Goal: Task Accomplishment & Management: Manage account settings

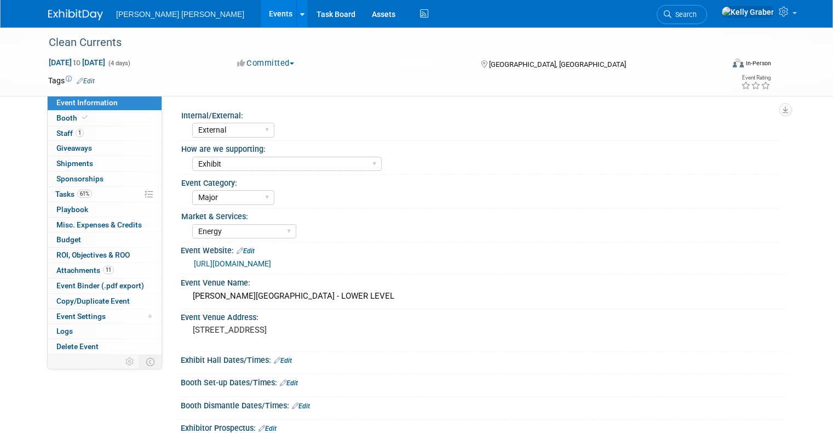
select select "External"
select select "Exhibit"
select select "Major"
select select "Energy"
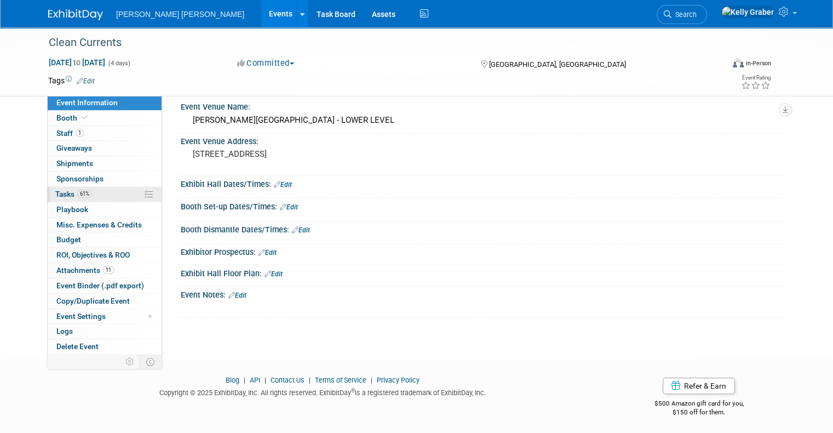
click at [77, 194] on span "61%" at bounding box center [84, 194] width 15 height 8
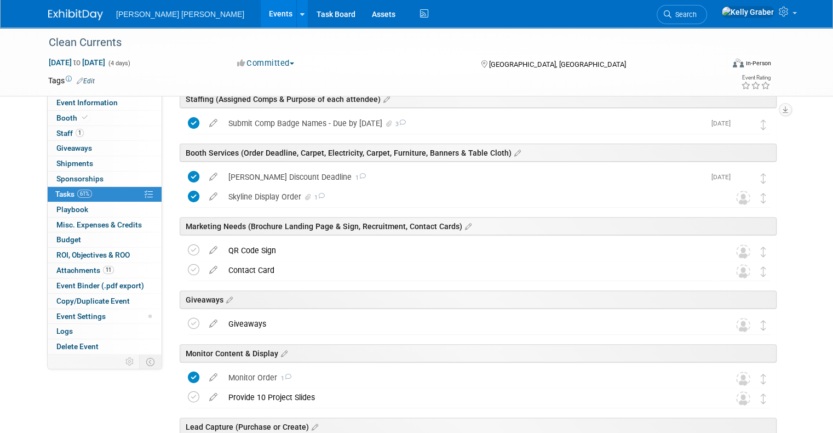
scroll to position [329, 0]
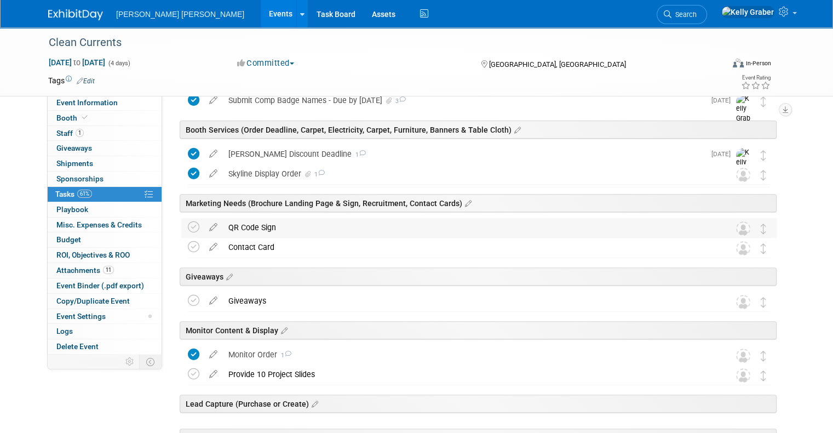
click at [265, 226] on div "QR Code Sign" at bounding box center [468, 227] width 491 height 19
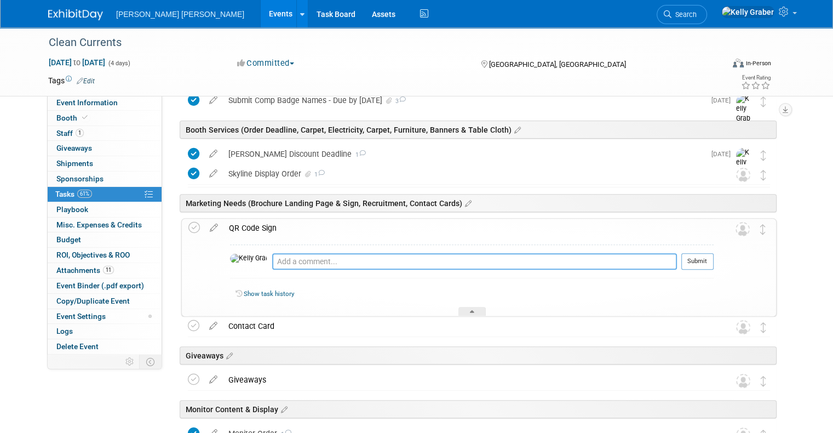
click at [277, 258] on textarea at bounding box center [474, 261] width 405 height 16
type textarea "P"
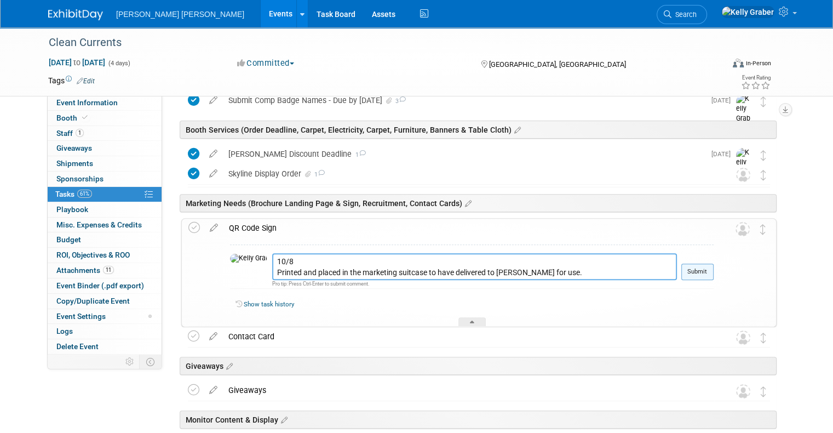
type textarea "10/8 Printed and placed in the marketing suitcase to have delivered to [PERSON_…"
click at [713, 267] on button "Submit" at bounding box center [697, 271] width 32 height 16
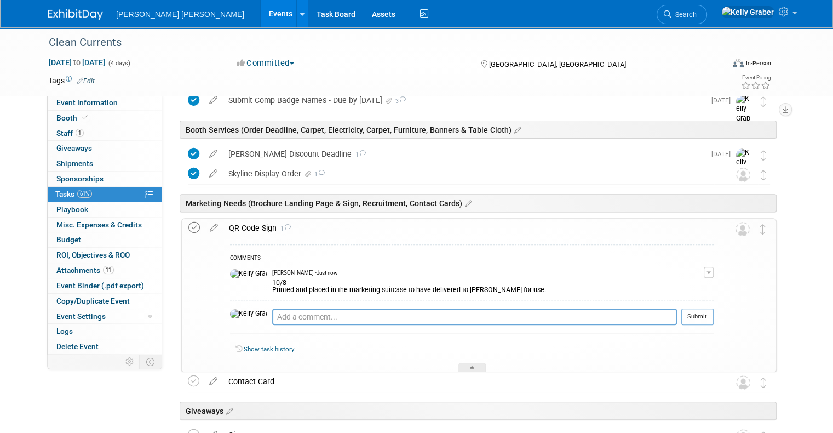
click at [188, 227] on icon at bounding box center [194, 228] width 12 height 12
click at [471, 366] on icon at bounding box center [472, 369] width 4 height 7
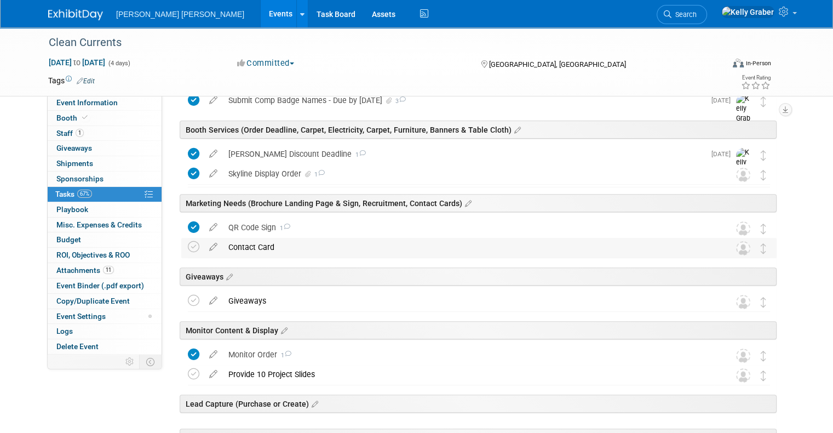
click at [254, 247] on div "Contact Card" at bounding box center [468, 247] width 491 height 19
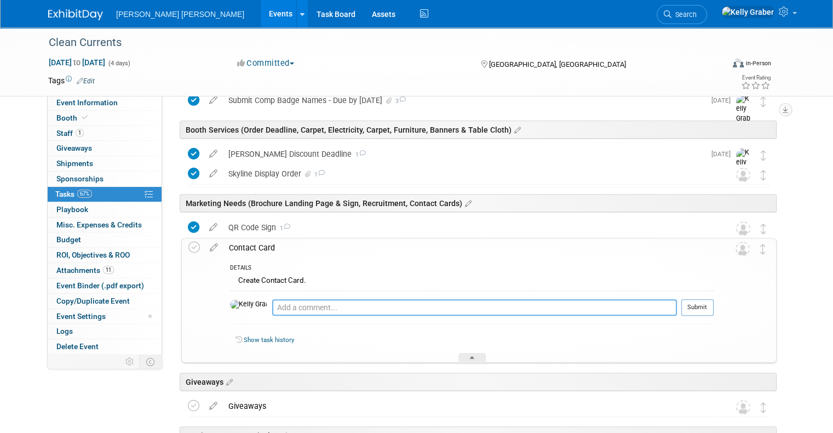
click at [274, 305] on textarea at bounding box center [474, 307] width 405 height 16
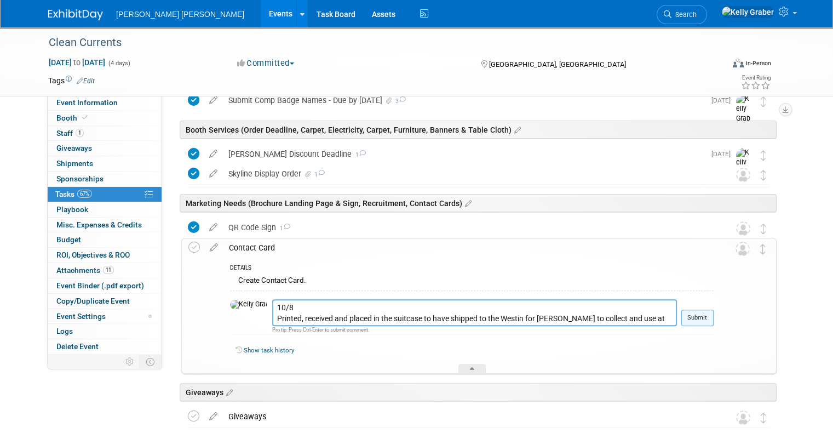
type textarea "10/8 Printed, received and placed in the suitcase to have shipped to the Westin…"
click at [706, 315] on button "Submit" at bounding box center [697, 317] width 32 height 16
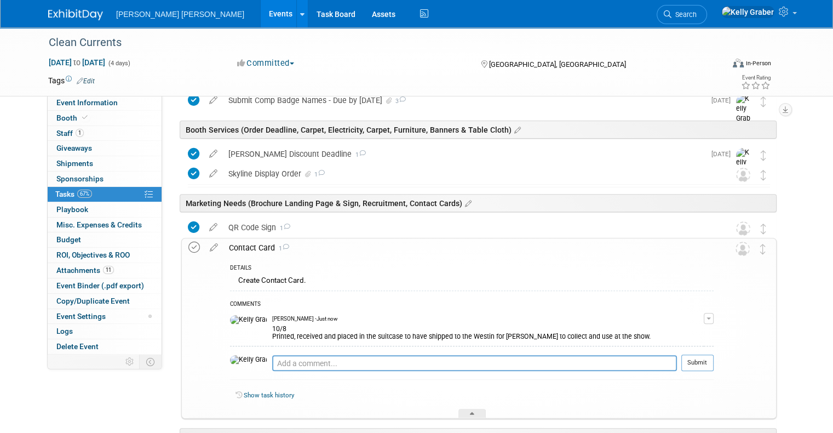
click at [188, 248] on icon at bounding box center [194, 248] width 12 height 12
click at [461, 406] on div "Show task history" at bounding box center [472, 397] width 484 height 24
click at [473, 406] on div "Show task history" at bounding box center [472, 397] width 484 height 24
click at [473, 412] on icon at bounding box center [472, 415] width 4 height 7
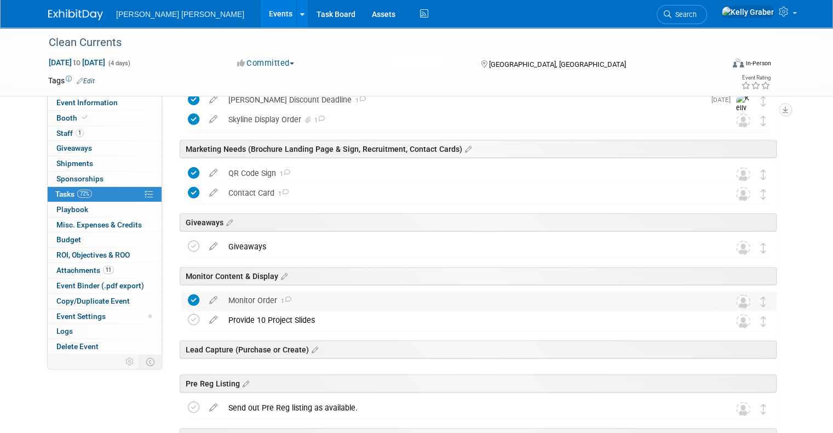
scroll to position [383, 0]
click at [290, 248] on div "Giveaways" at bounding box center [468, 246] width 491 height 19
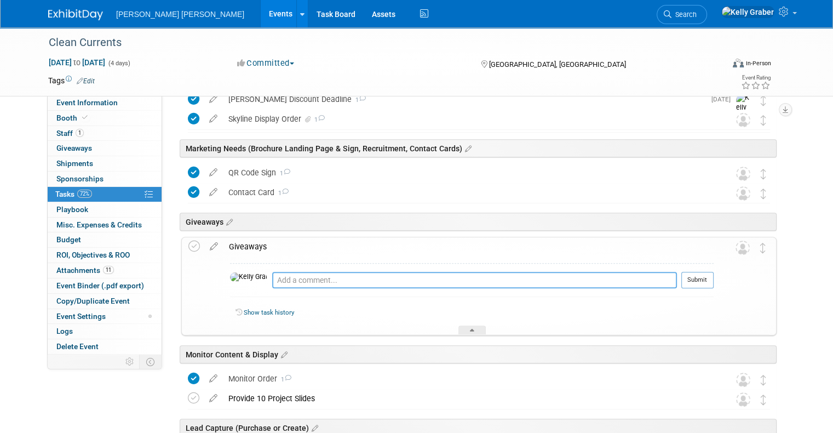
click at [289, 277] on textarea at bounding box center [474, 280] width 405 height 16
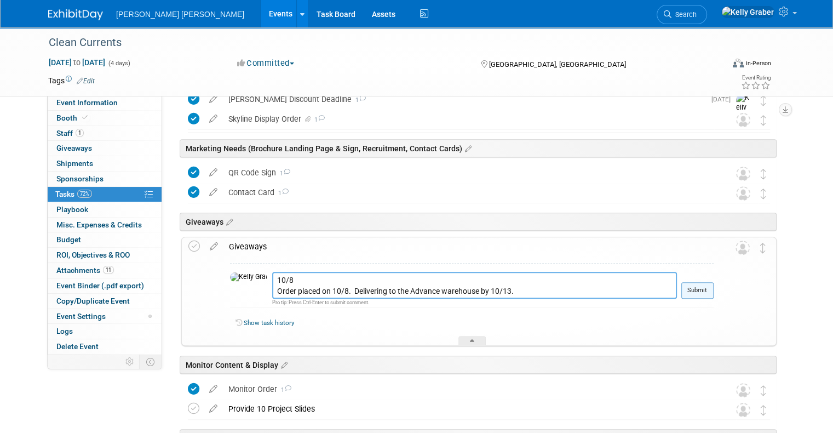
type textarea "10/8 Order placed on 10/8. Delivering to the Advance warehouse by 10/13."
click at [714, 291] on button "Submit" at bounding box center [697, 290] width 32 height 16
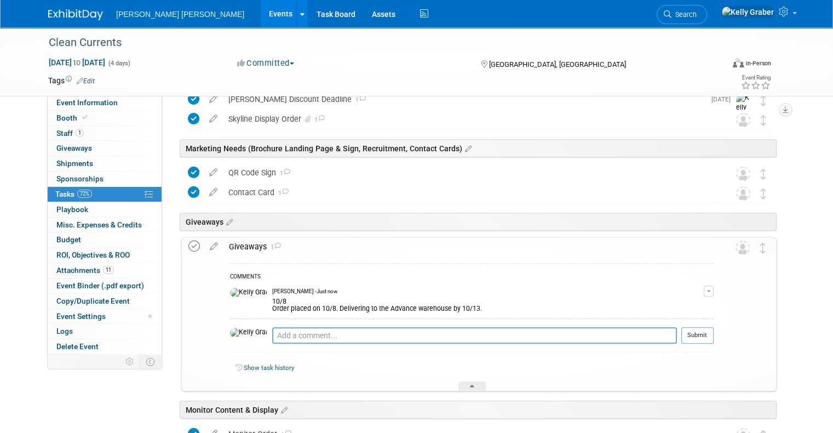
click at [188, 246] on icon at bounding box center [194, 246] width 12 height 12
click at [472, 382] on div at bounding box center [471, 385] width 27 height 9
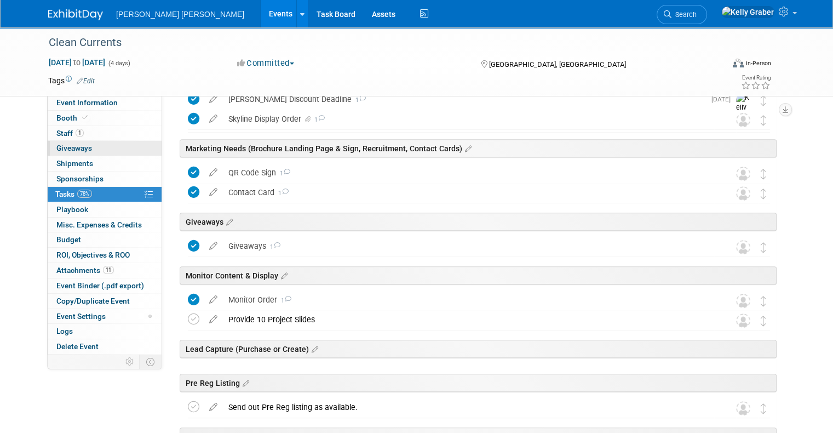
click at [77, 146] on span "Giveaways 0" at bounding box center [74, 147] width 36 height 9
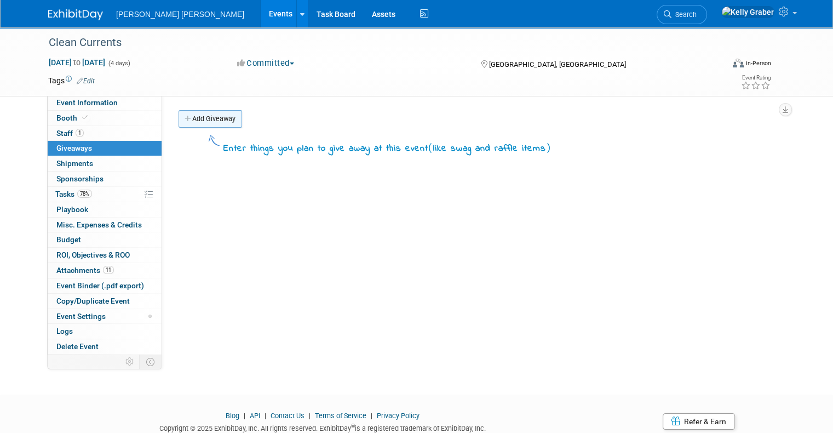
click at [213, 119] on link "Add Giveaway" at bounding box center [211, 119] width 64 height 18
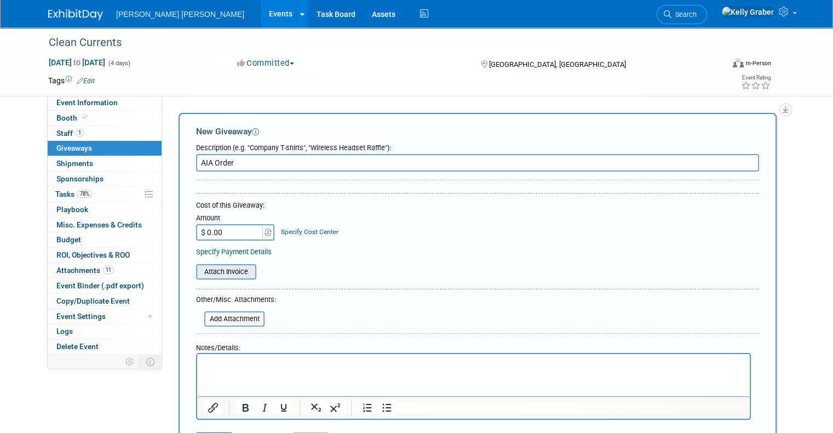
type input "AIA Order"
click at [215, 271] on input "file" at bounding box center [190, 271] width 130 height 13
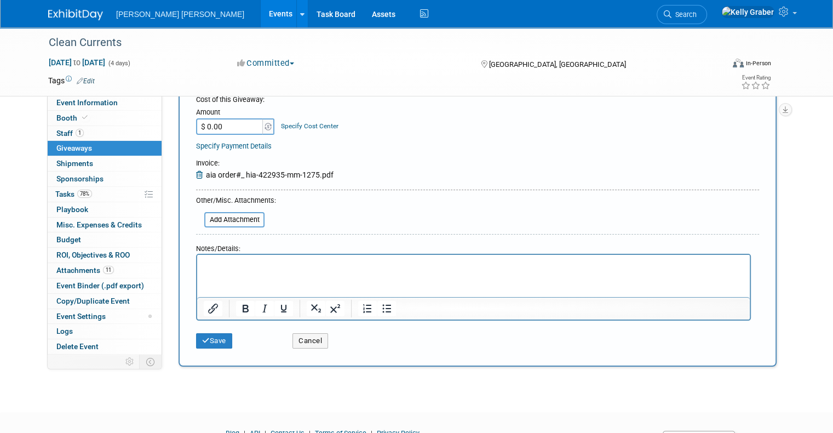
scroll to position [110, 0]
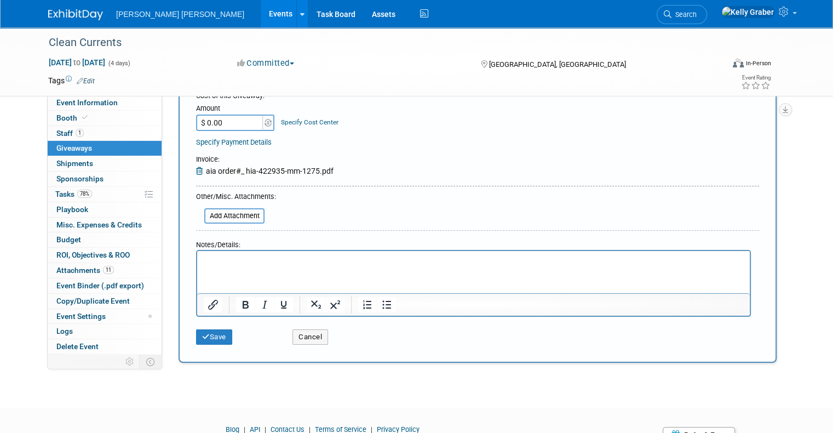
click at [216, 122] on input "$ 0.00" at bounding box center [230, 122] width 68 height 16
type input "$ 1,113.95"
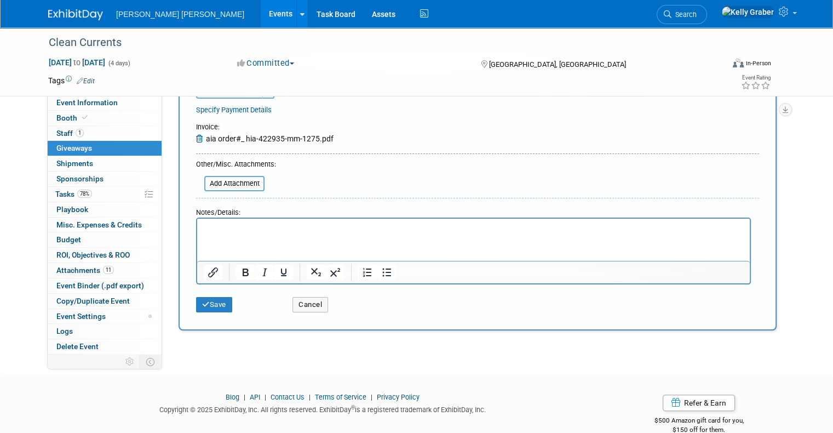
scroll to position [159, 0]
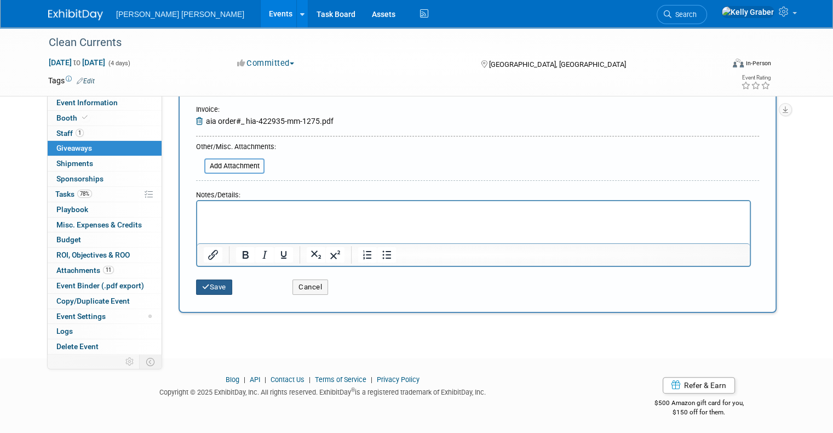
click at [208, 288] on button "Save" at bounding box center [214, 286] width 36 height 15
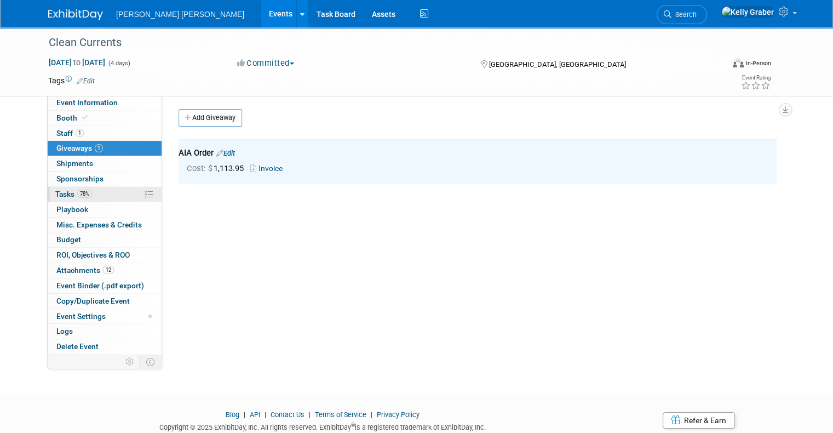
scroll to position [0, 0]
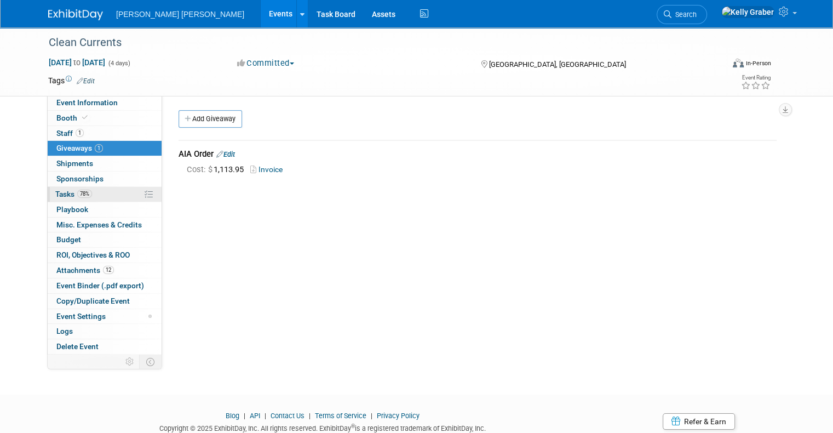
click at [58, 192] on span "Tasks 78%" at bounding box center [73, 194] width 37 height 9
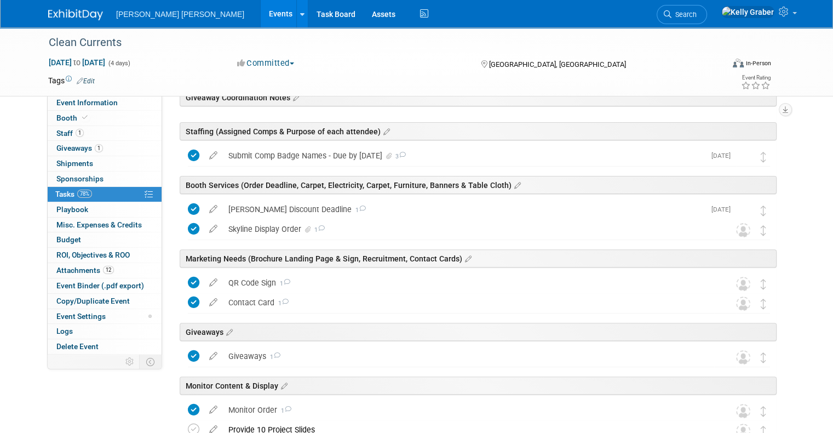
scroll to position [274, 0]
click at [223, 329] on icon at bounding box center [227, 332] width 9 height 10
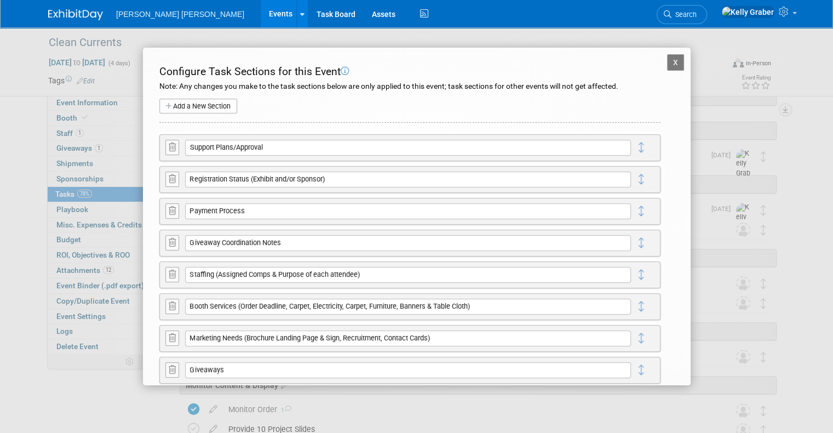
click at [171, 244] on icon at bounding box center [172, 242] width 7 height 8
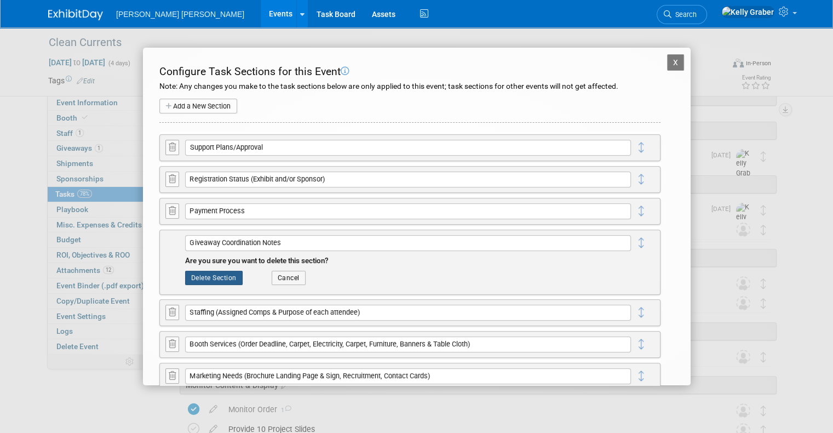
click at [219, 275] on button "Delete Section" at bounding box center [214, 278] width 58 height 14
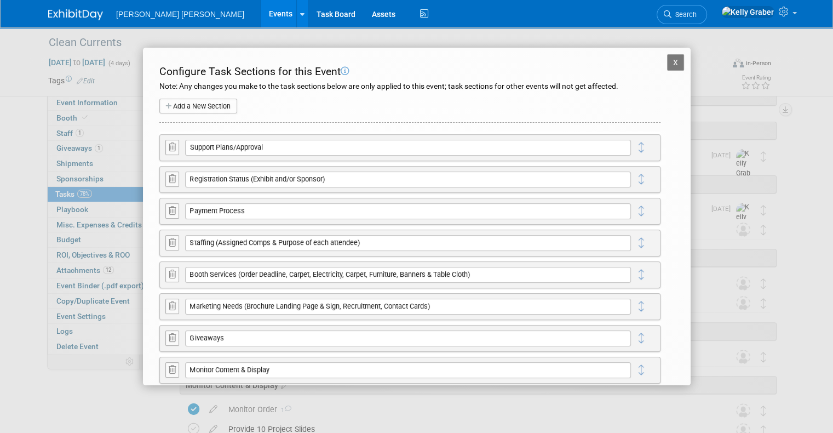
click at [667, 65] on button "X" at bounding box center [676, 62] width 18 height 16
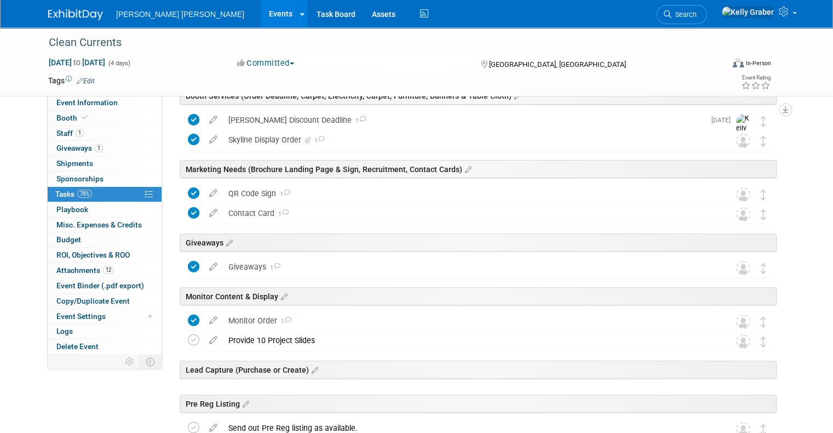
scroll to position [383, 0]
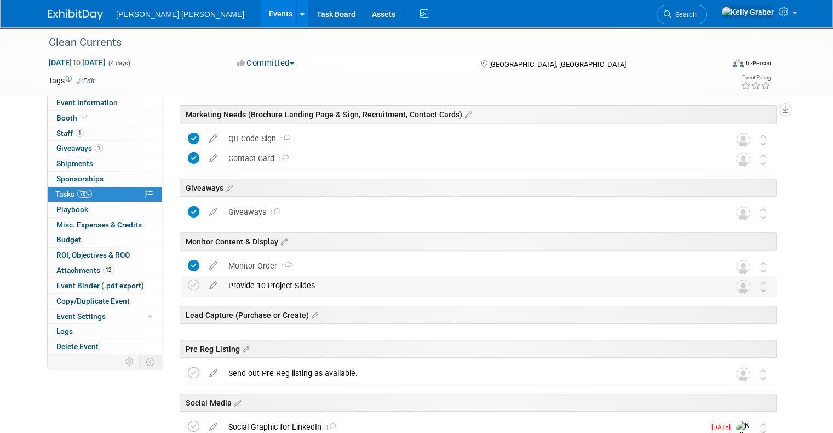
click at [302, 284] on div "Provide 10 Project Slides" at bounding box center [468, 285] width 491 height 19
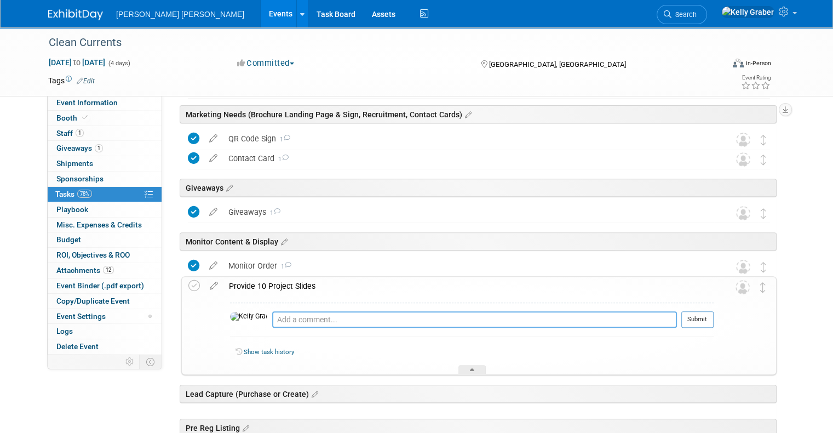
click at [303, 317] on textarea at bounding box center [474, 319] width 405 height 16
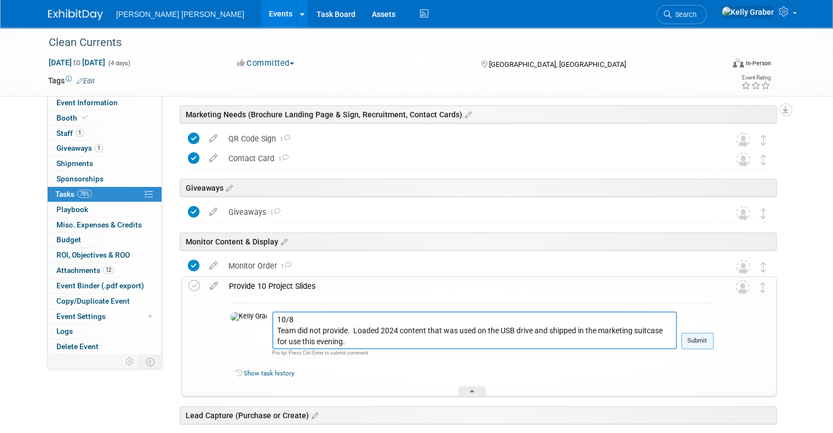
type textarea "10/8 Team did not provide. Loaded 2024 content that was used on the USB drive a…"
click at [702, 342] on button "Submit" at bounding box center [697, 340] width 32 height 16
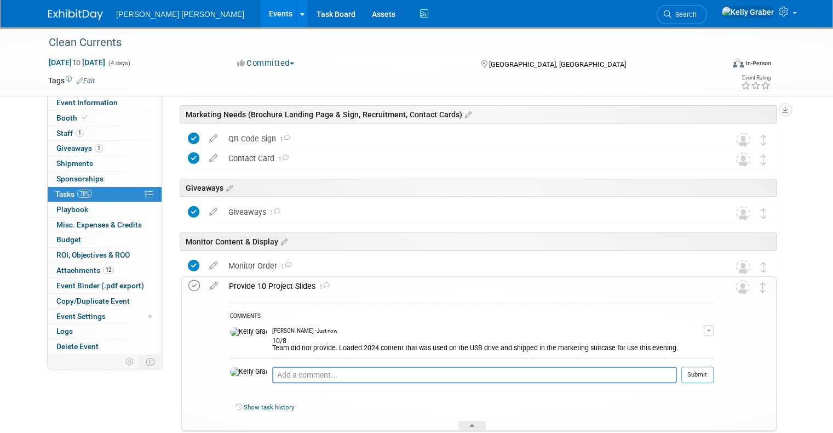
click at [188, 281] on icon at bounding box center [194, 286] width 12 height 12
click at [475, 418] on div "Show task history" at bounding box center [472, 409] width 484 height 24
click at [476, 421] on div at bounding box center [471, 425] width 27 height 9
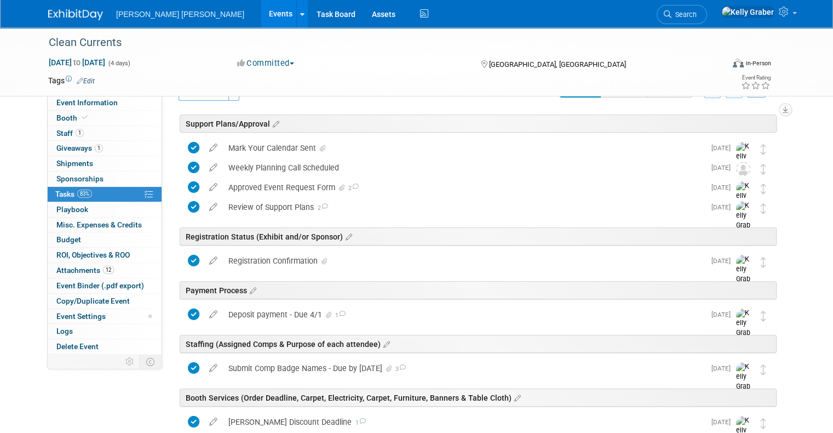
scroll to position [0, 0]
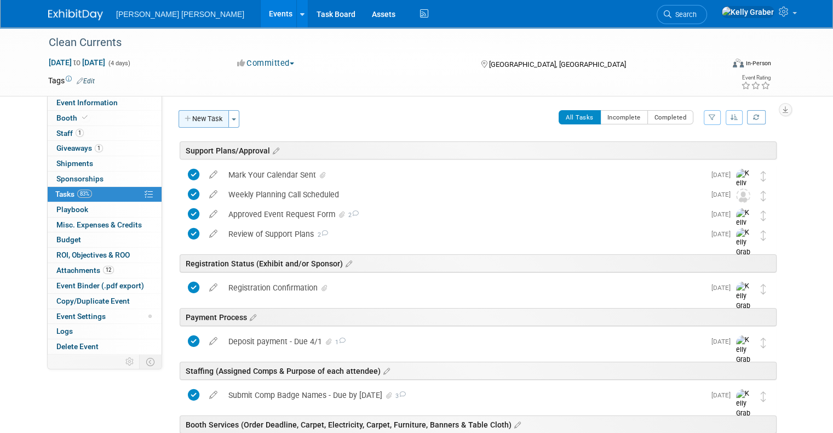
click at [203, 111] on button "New Task" at bounding box center [204, 119] width 50 height 18
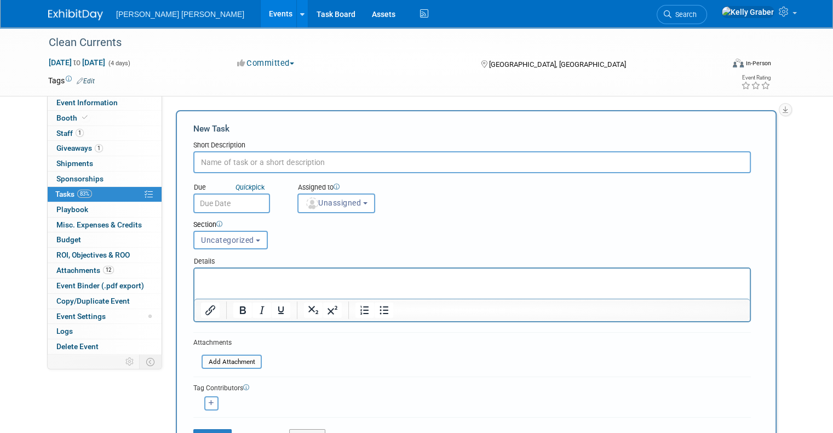
click at [273, 163] on input "text" at bounding box center [472, 162] width 558 height 22
type input "Leads"
click at [314, 202] on span "Unassigned" at bounding box center [333, 202] width 56 height 9
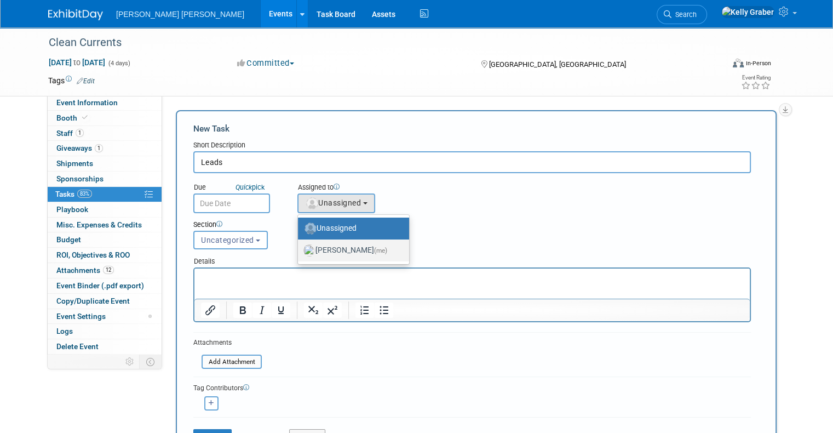
click at [320, 245] on label "[PERSON_NAME] (me)" at bounding box center [350, 251] width 95 height 18
click at [300, 245] on input "[PERSON_NAME] (me)" at bounding box center [295, 248] width 7 height 7
select select "ec37184c-c01f-4f21-939d-fe7fd02e2e7e"
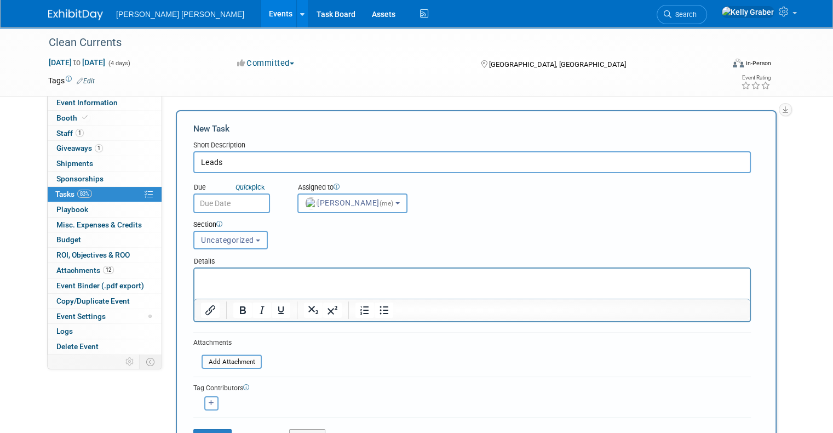
click at [223, 240] on span "Uncategorized" at bounding box center [227, 240] width 53 height 9
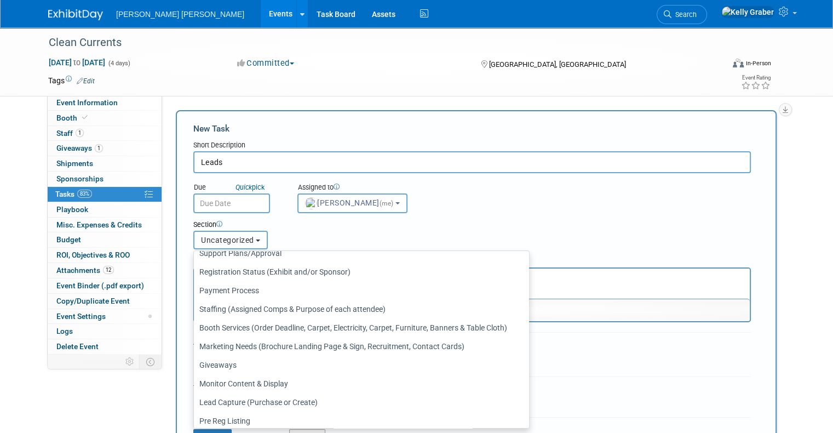
scroll to position [51, 0]
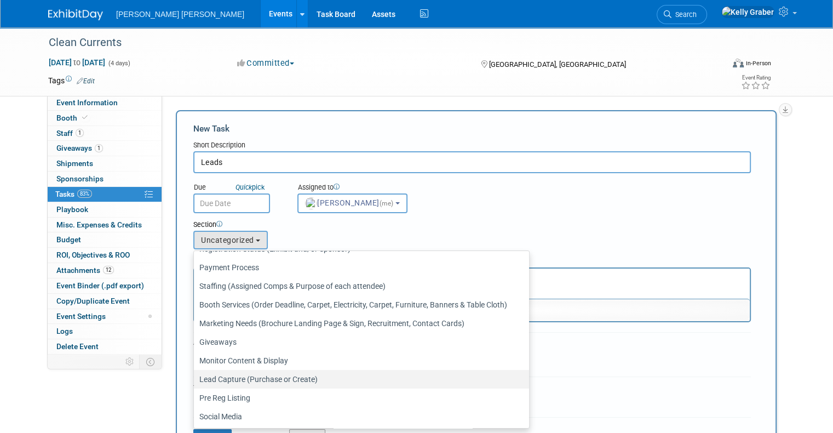
click at [221, 374] on label "Lead Capture (Purchase or Create)" at bounding box center [358, 379] width 319 height 14
click at [196, 376] on input "Lead Capture (Purchase or Create)" at bounding box center [191, 379] width 7 height 7
select select "11256086"
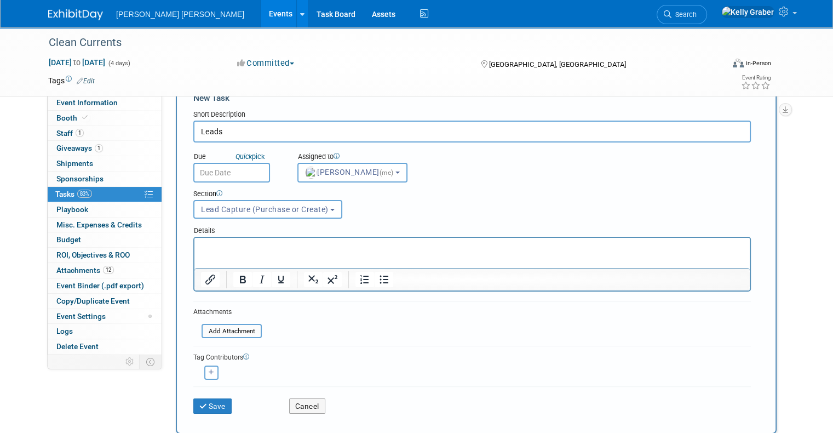
scroll to position [55, 0]
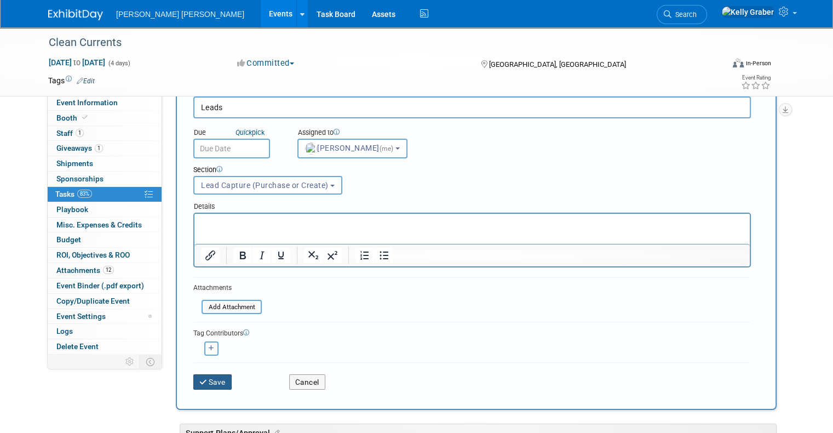
click at [200, 380] on button "Save" at bounding box center [212, 381] width 38 height 15
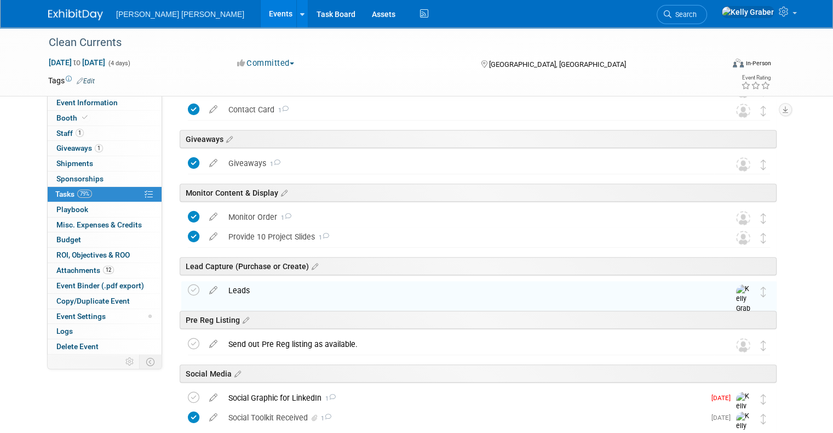
scroll to position [438, 0]
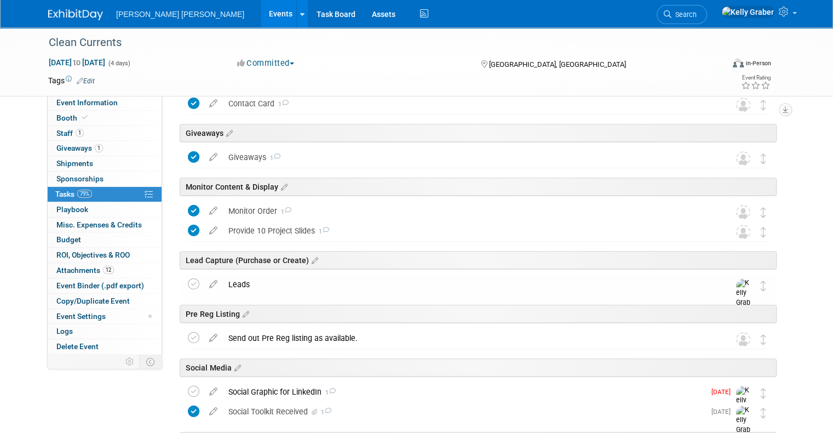
click at [254, 290] on div "Leads" at bounding box center [468, 284] width 491 height 19
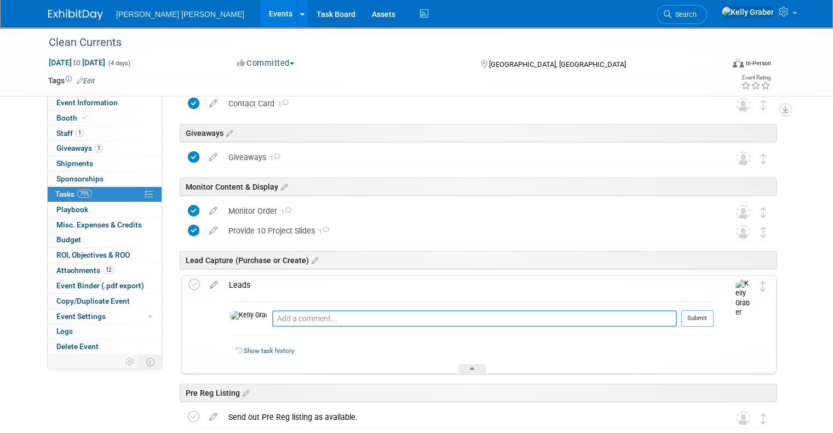
drag, startPoint x: 256, startPoint y: 319, endPoint x: 255, endPoint y: 306, distance: 13.8
click at [272, 319] on textarea at bounding box center [474, 318] width 405 height 16
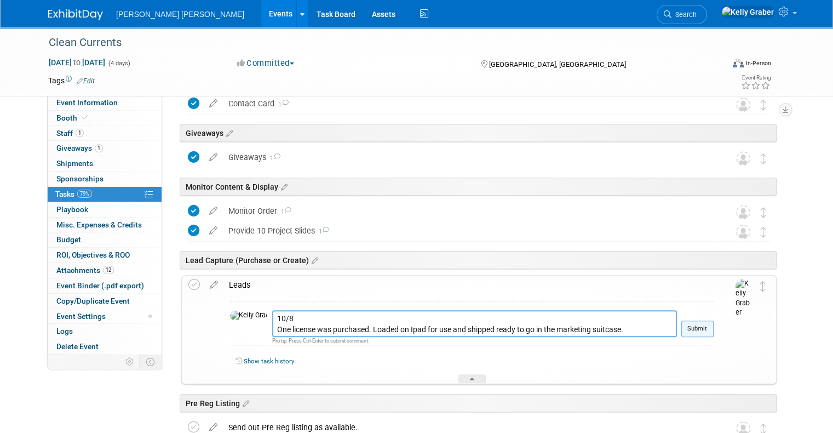
type textarea "10/8 One license was purchased. Loaded on Ipad for use and shipped ready to go …"
click at [714, 326] on button "Submit" at bounding box center [697, 328] width 32 height 16
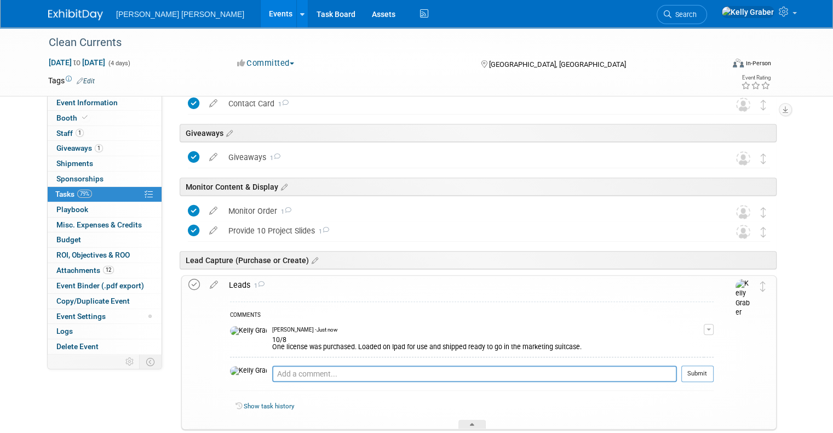
click at [188, 280] on icon at bounding box center [194, 285] width 12 height 12
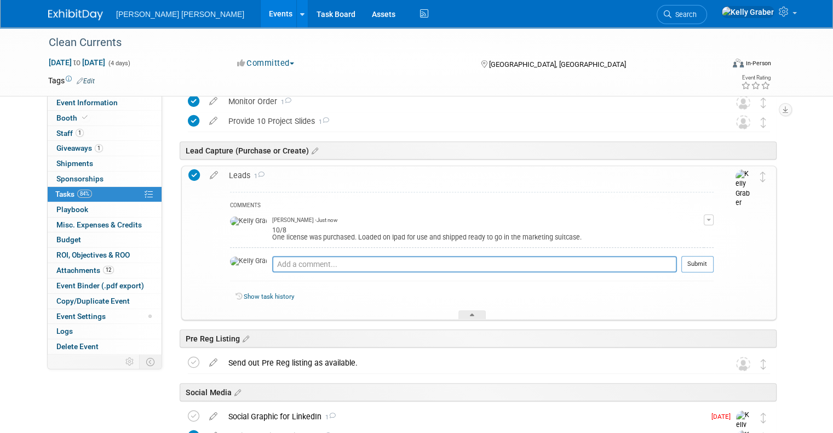
click at [472, 307] on div "Show task history" at bounding box center [472, 298] width 484 height 24
click at [475, 310] on div at bounding box center [471, 314] width 27 height 9
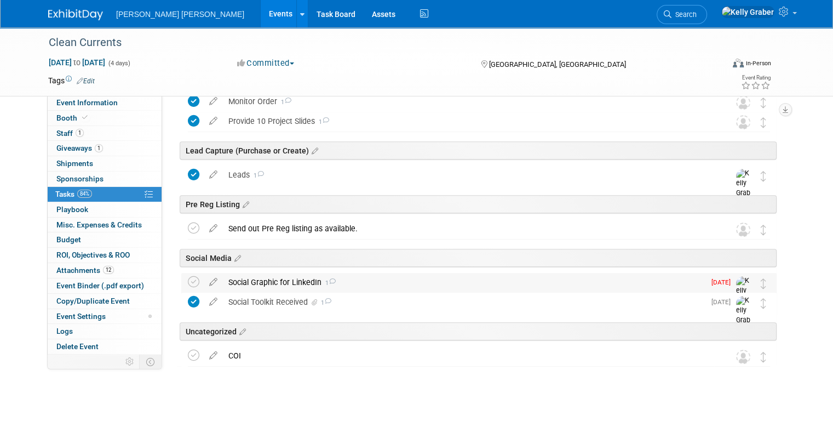
scroll to position [547, 0]
click at [331, 236] on div "Send out Pre Reg listing as available." at bounding box center [468, 229] width 491 height 19
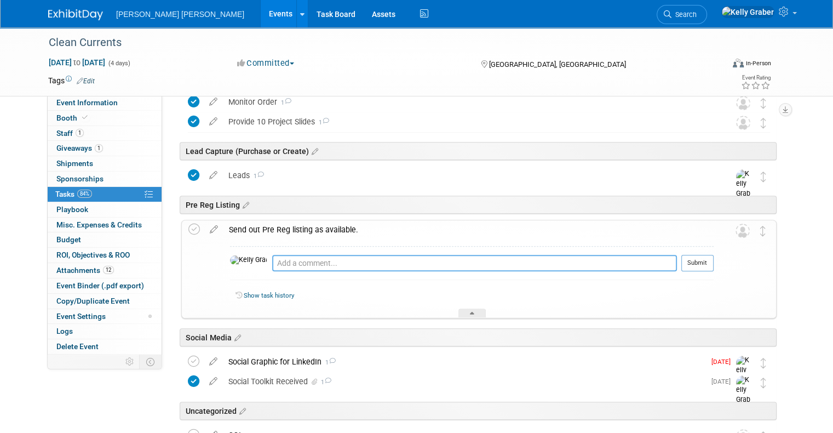
click at [320, 263] on textarea at bounding box center [474, 263] width 405 height 16
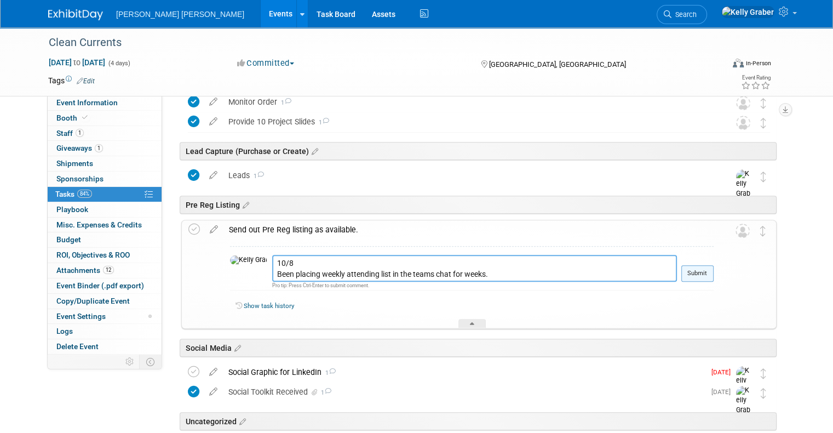
type textarea "10/8 Been placing weekly attending list in the teams chat for weeks."
click at [702, 270] on button "Submit" at bounding box center [697, 273] width 32 height 16
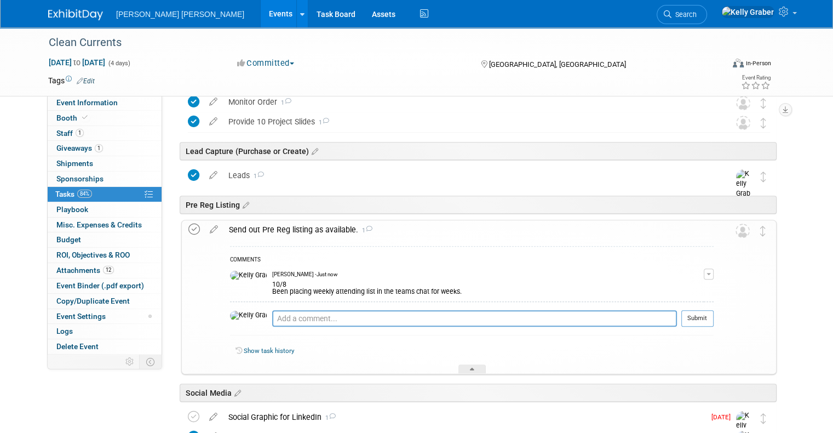
click at [189, 227] on icon at bounding box center [194, 229] width 12 height 12
click at [464, 369] on div at bounding box center [471, 368] width 27 height 9
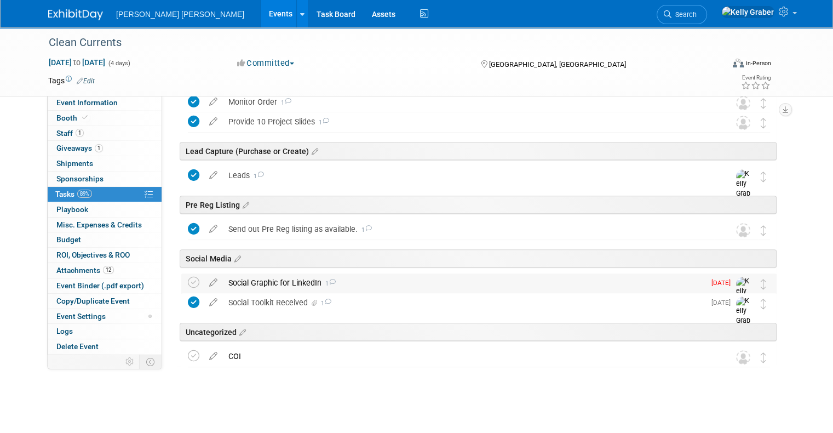
click at [311, 281] on div "Social Graphic for LinkedIn 1" at bounding box center [464, 282] width 482 height 19
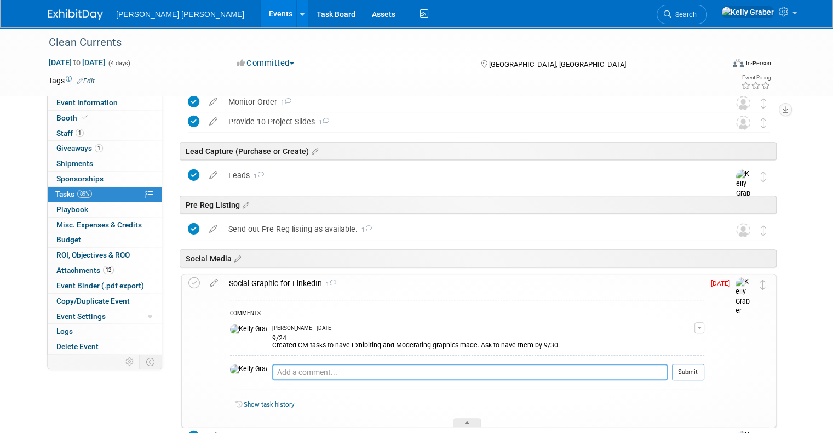
click at [311, 370] on textarea at bounding box center [469, 372] width 395 height 16
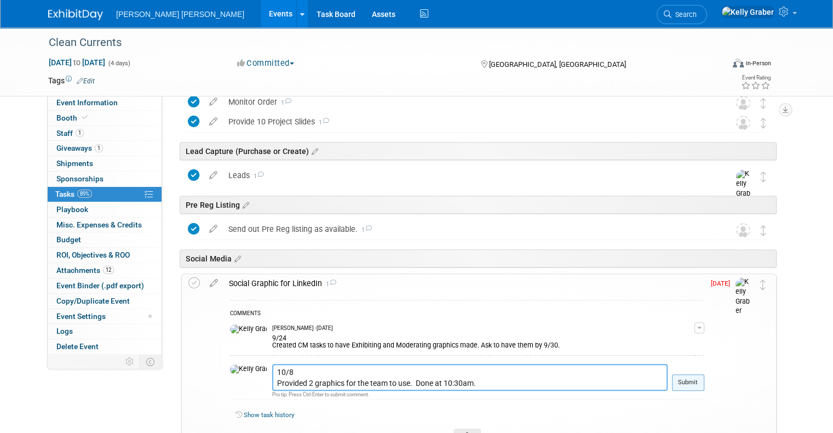
type textarea "10/8 Provided 2 graphics for the team to use. Done at 10:30am."
click at [701, 384] on button "Submit" at bounding box center [688, 382] width 32 height 16
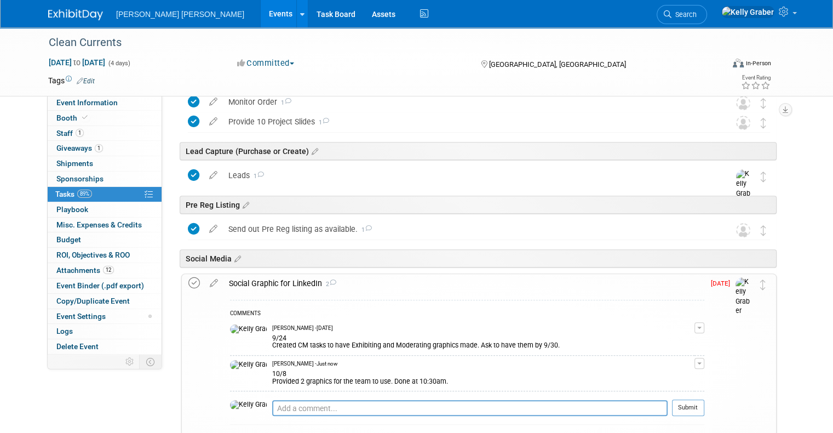
click at [188, 277] on icon at bounding box center [194, 283] width 12 height 12
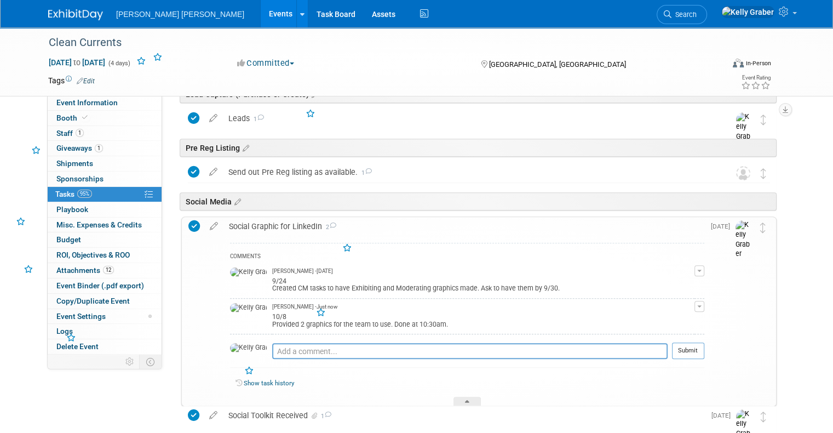
scroll to position [657, 0]
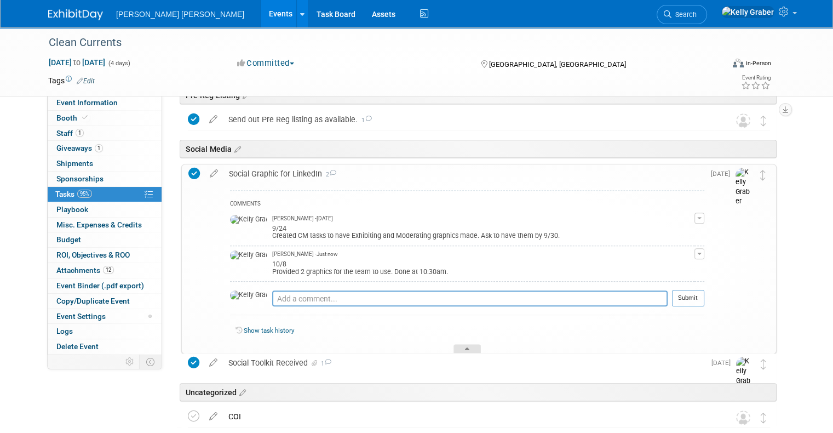
click at [470, 350] on div at bounding box center [466, 348] width 27 height 9
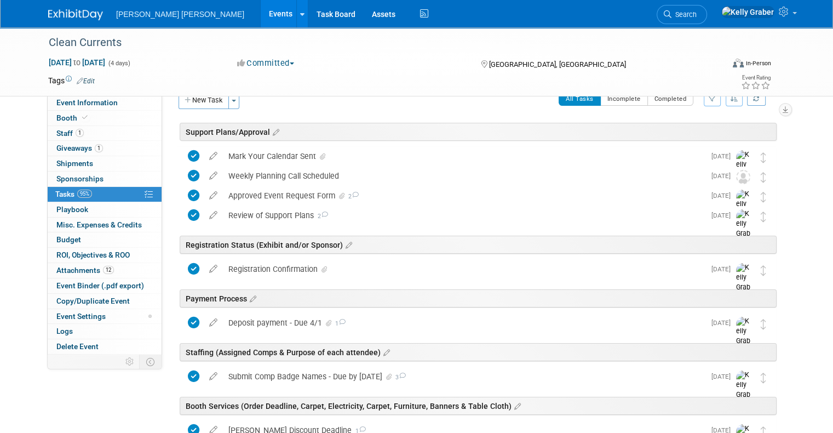
scroll to position [0, 0]
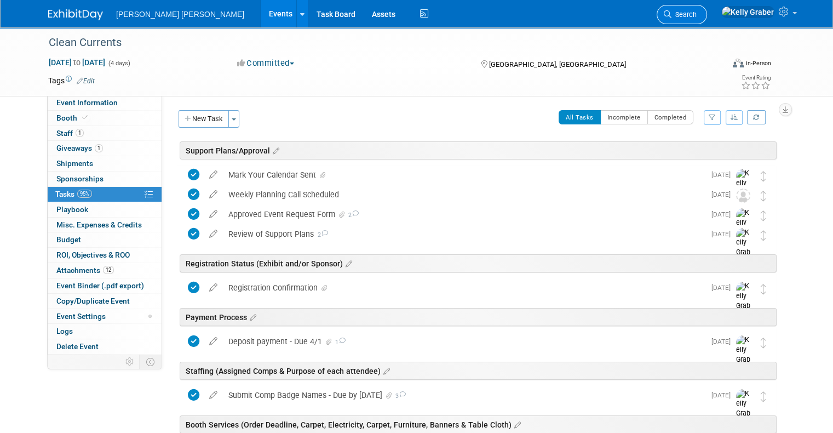
click at [707, 5] on link "Search" at bounding box center [682, 14] width 50 height 19
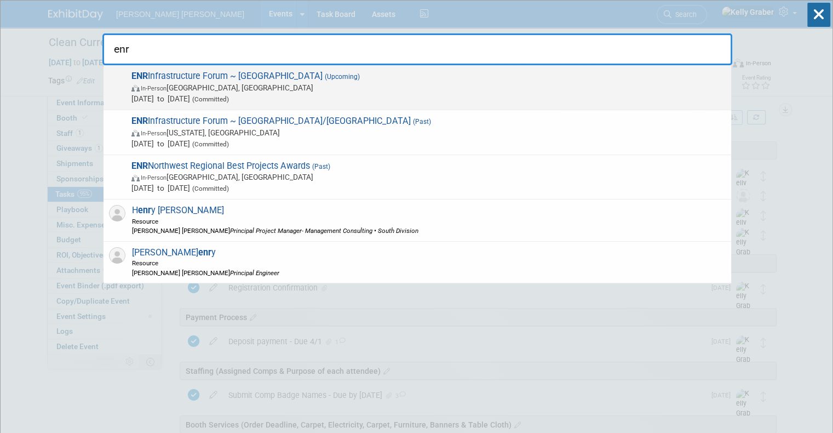
type input "enr"
click at [183, 96] on span "[DATE] to [DATE] (Committed)" at bounding box center [428, 98] width 594 height 11
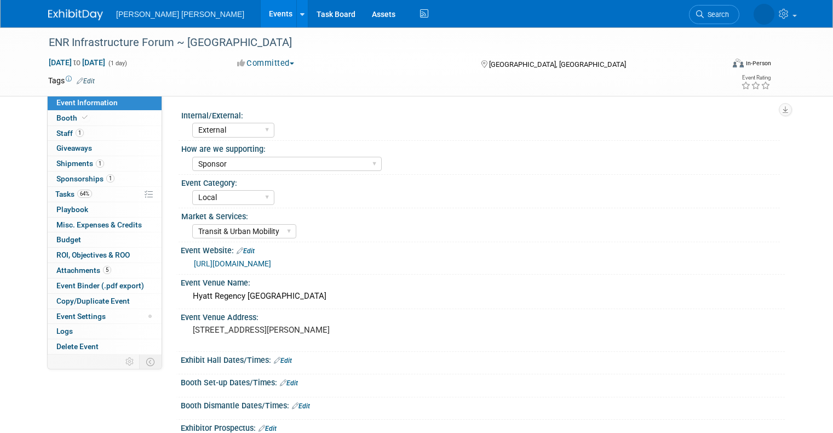
select select "External"
select select "Sponsor"
select select "Local"
select select "Transit & Urban Mobility"
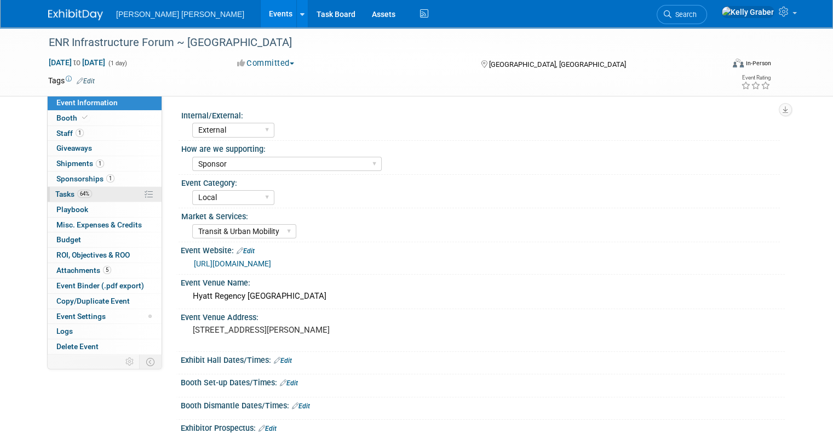
click at [66, 190] on span "Tasks 64%" at bounding box center [73, 194] width 37 height 9
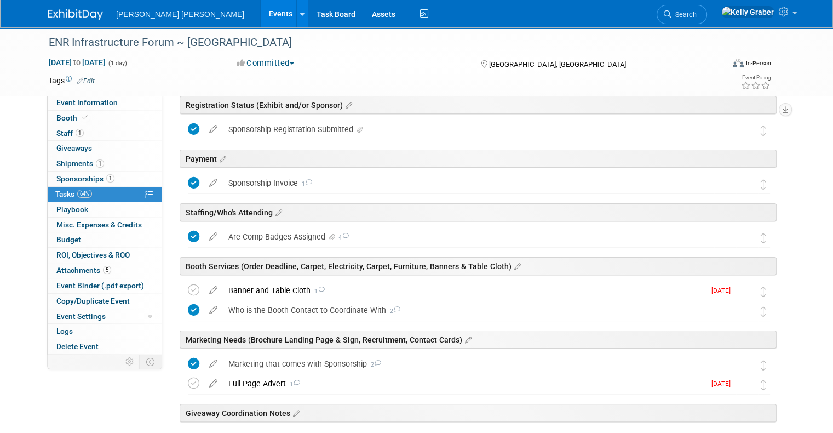
scroll to position [164, 0]
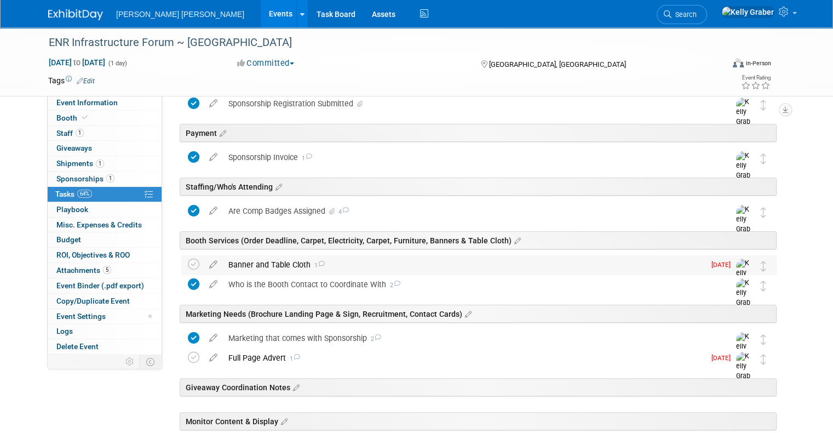
click at [277, 264] on div "Banner and Table Cloth 1" at bounding box center [464, 264] width 482 height 19
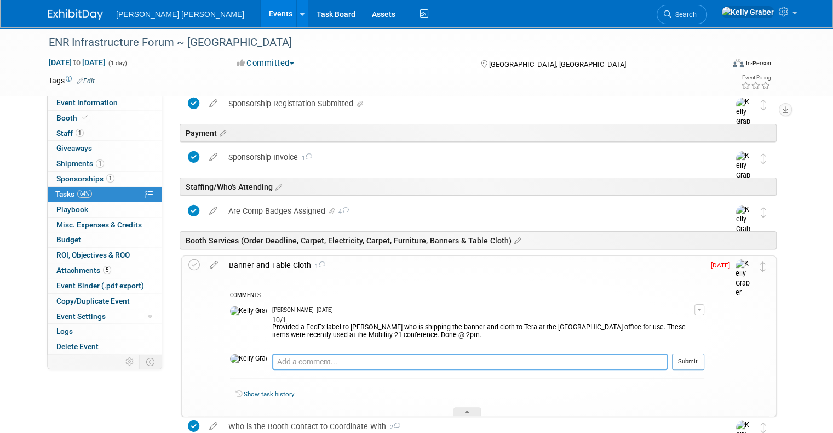
click at [295, 363] on textarea at bounding box center [469, 361] width 395 height 16
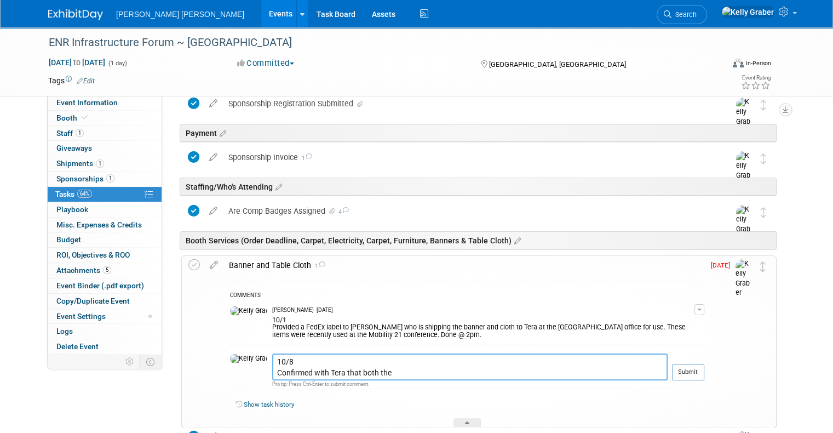
click at [367, 371] on textarea "10/8 Confirmed with Tera that both the" at bounding box center [469, 366] width 395 height 27
type textarea "10/8 Confirmed with Tera that she has both items and she is all set. Done via e…"
click at [704, 374] on button "Submit" at bounding box center [688, 372] width 32 height 16
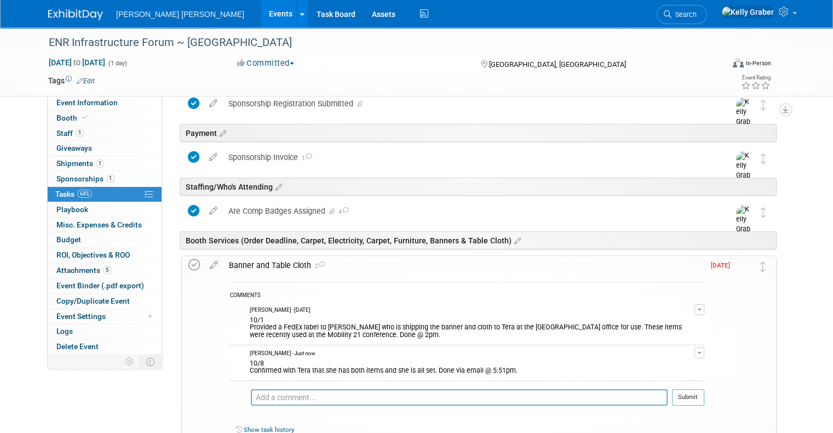
click at [188, 262] on icon at bounding box center [194, 265] width 12 height 12
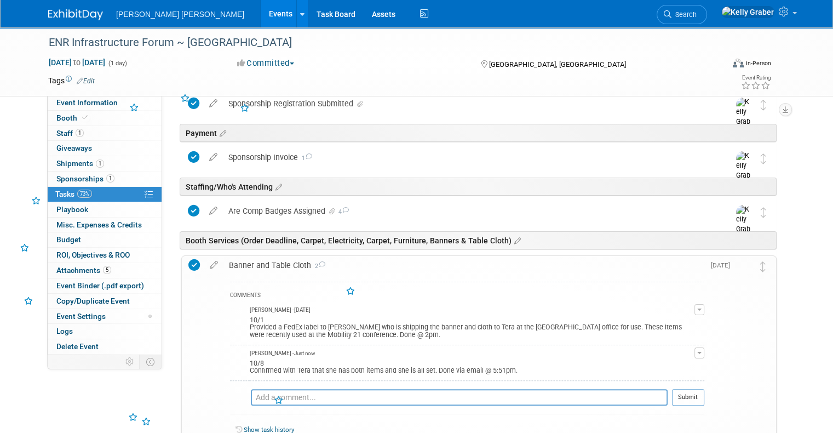
scroll to position [274, 0]
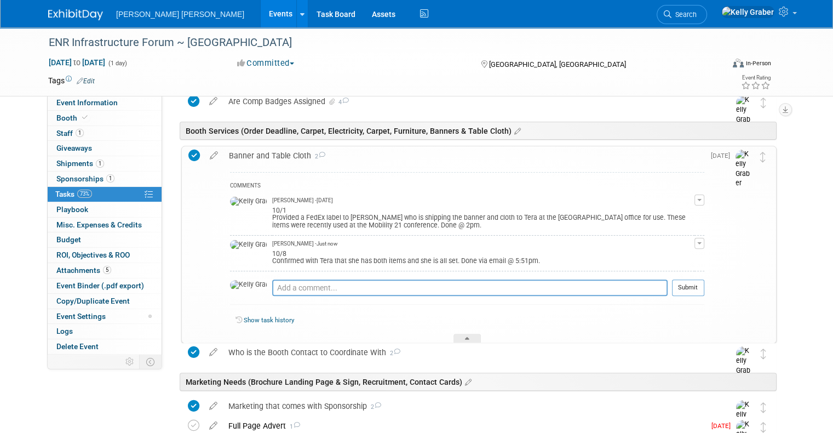
click at [470, 331] on div "Show task history" at bounding box center [467, 322] width 474 height 24
click at [473, 334] on div at bounding box center [466, 338] width 27 height 9
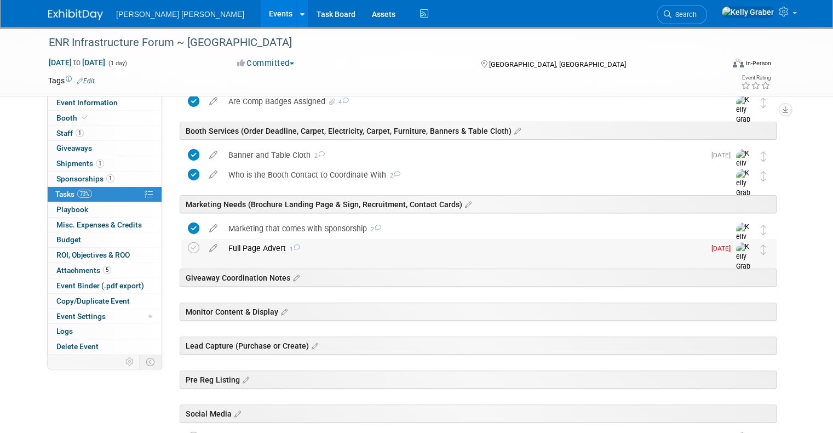
click at [315, 247] on div "Full Page Advert 1" at bounding box center [464, 248] width 482 height 19
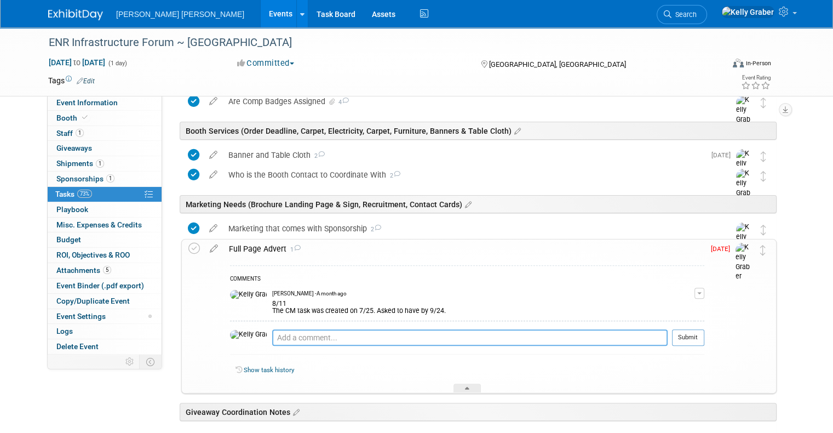
click at [325, 338] on textarea at bounding box center [469, 337] width 395 height 16
click at [465, 388] on icon at bounding box center [467, 390] width 4 height 7
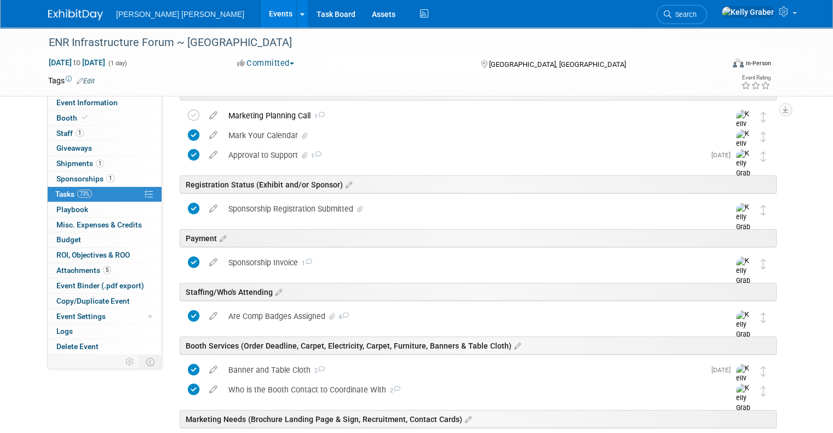
scroll to position [0, 0]
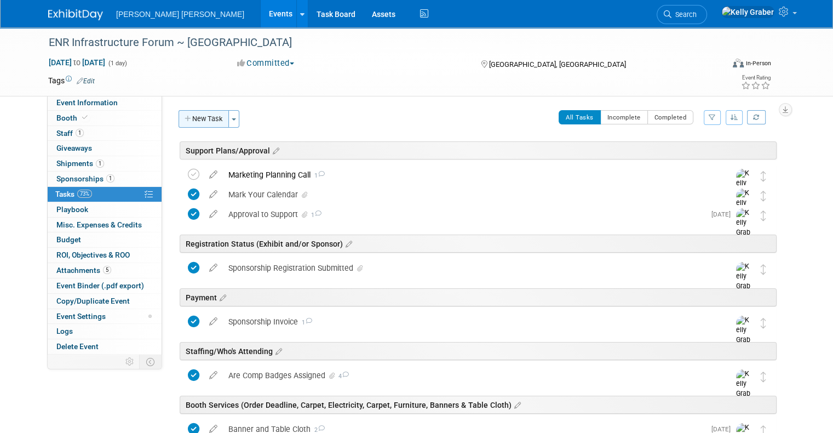
click at [209, 115] on button "New Task" at bounding box center [204, 119] width 50 height 18
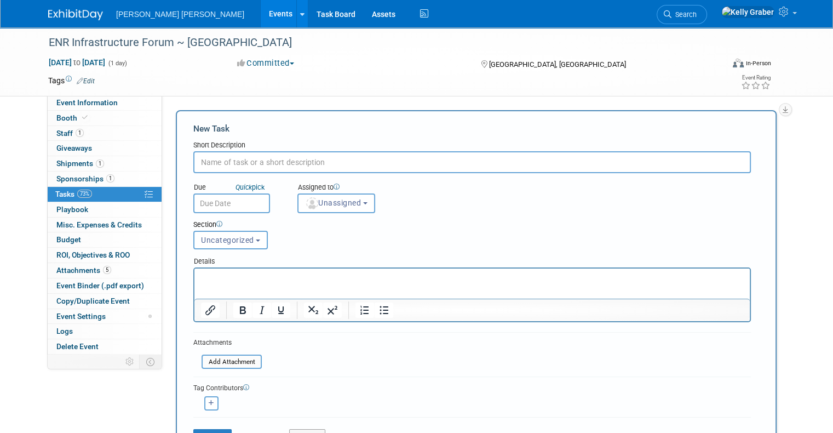
click at [233, 162] on input "text" at bounding box center [472, 162] width 558 height 22
type input "Giveaways"
click at [321, 203] on span "Unassigned" at bounding box center [333, 202] width 56 height 9
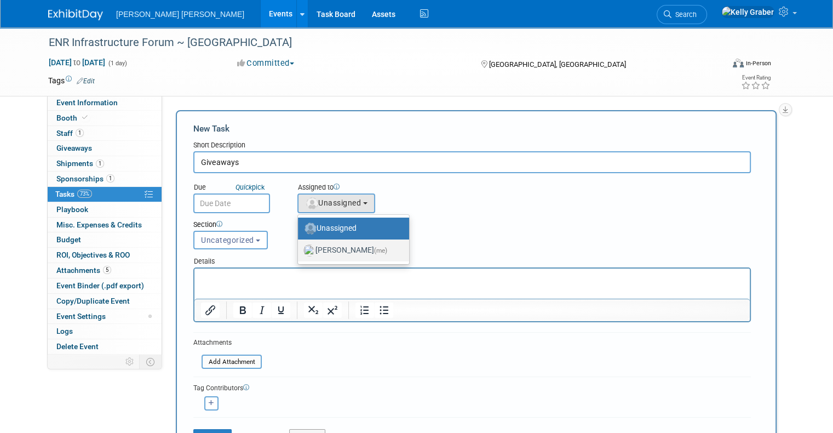
click at [322, 244] on label "[PERSON_NAME] (me)" at bounding box center [350, 251] width 95 height 18
click at [300, 245] on input "[PERSON_NAME] (me)" at bounding box center [295, 248] width 7 height 7
select select "ec37184c-c01f-4f21-939d-fe7fd02e2e7e"
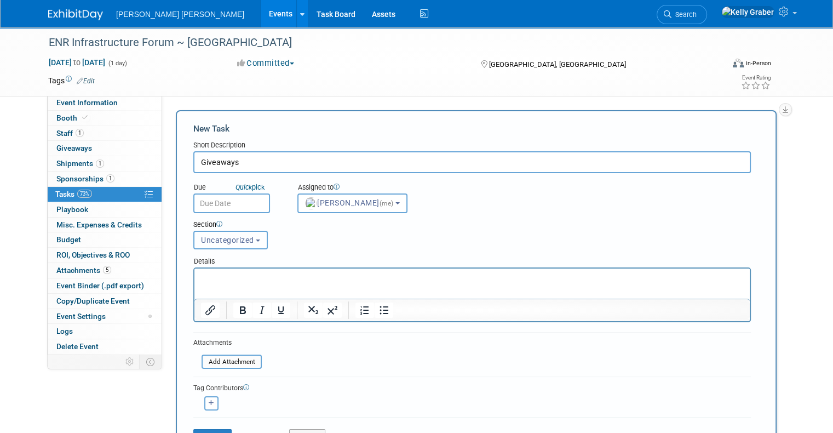
click at [232, 239] on span "Uncategorized" at bounding box center [227, 240] width 53 height 9
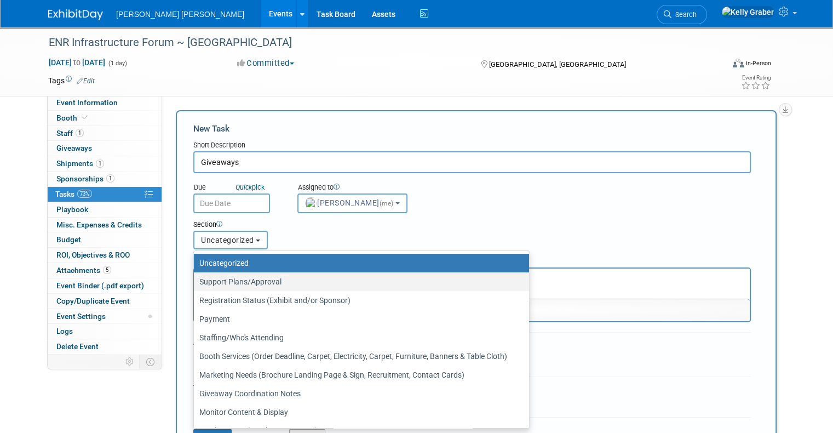
scroll to position [51, 0]
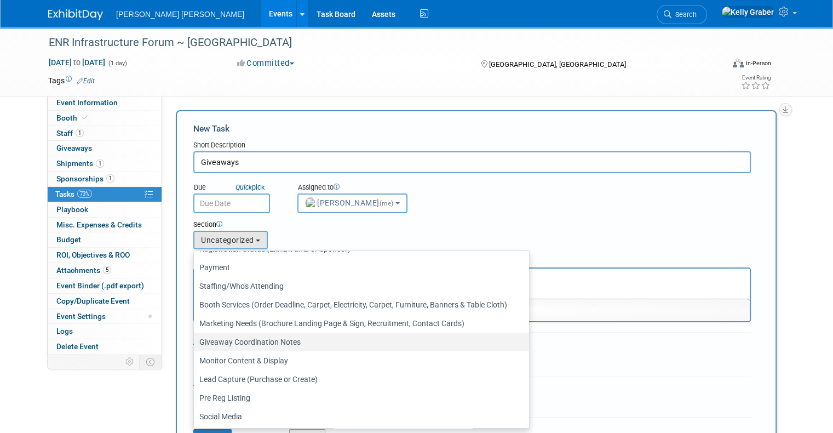
click at [239, 335] on label "Giveaway Coordination Notes" at bounding box center [358, 342] width 319 height 14
click at [196, 338] on input "Giveaway Coordination Notes" at bounding box center [191, 341] width 7 height 7
select select "11273122"
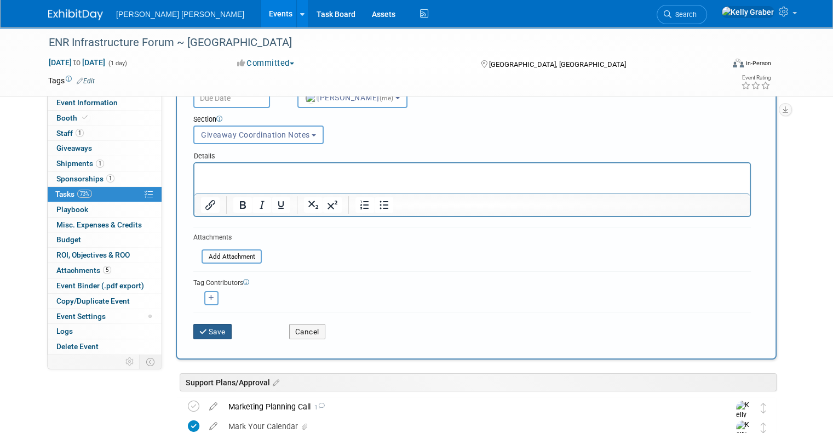
scroll to position [110, 0]
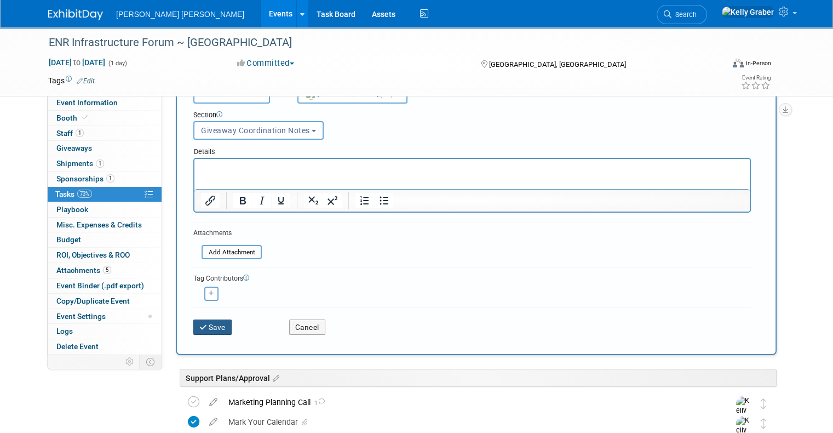
click at [205, 328] on button "Save" at bounding box center [212, 326] width 38 height 15
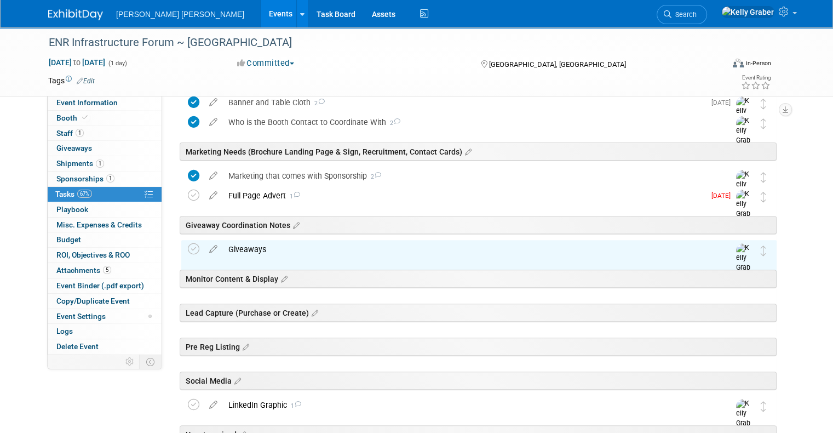
scroll to position [329, 0]
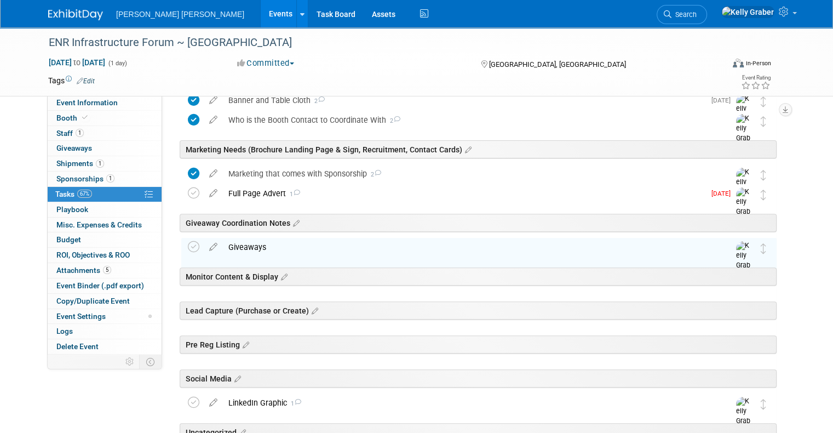
click at [271, 251] on div "Giveaways" at bounding box center [468, 247] width 491 height 19
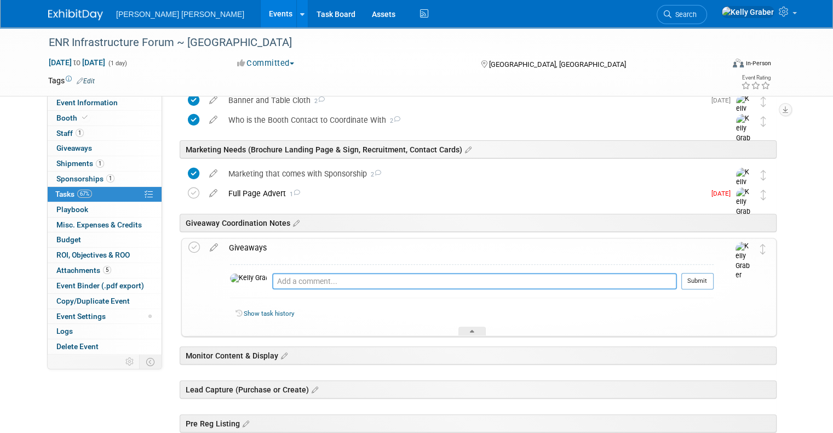
click at [272, 279] on textarea at bounding box center [474, 281] width 405 height 16
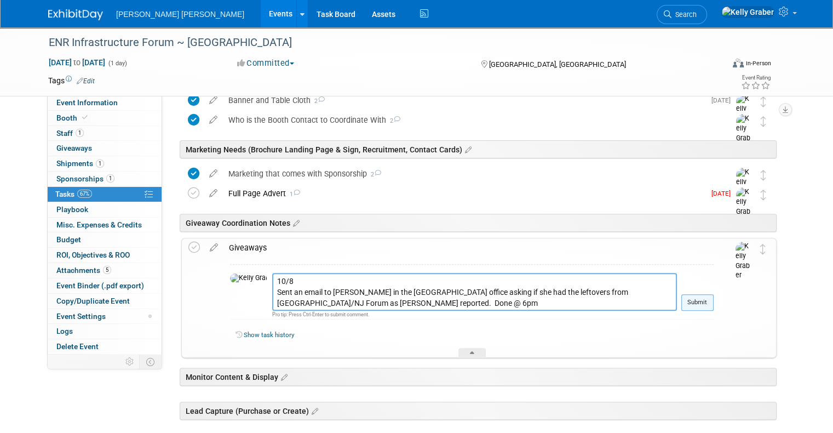
type textarea "10/8 Sent an email to Reyna in the NY office asking if she had the leftovers fr…"
click at [714, 301] on button "Submit" at bounding box center [697, 302] width 32 height 16
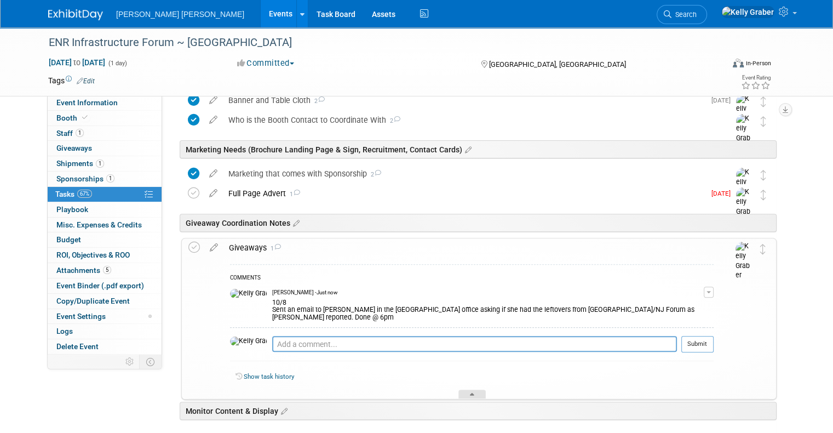
click at [468, 389] on div at bounding box center [471, 393] width 27 height 9
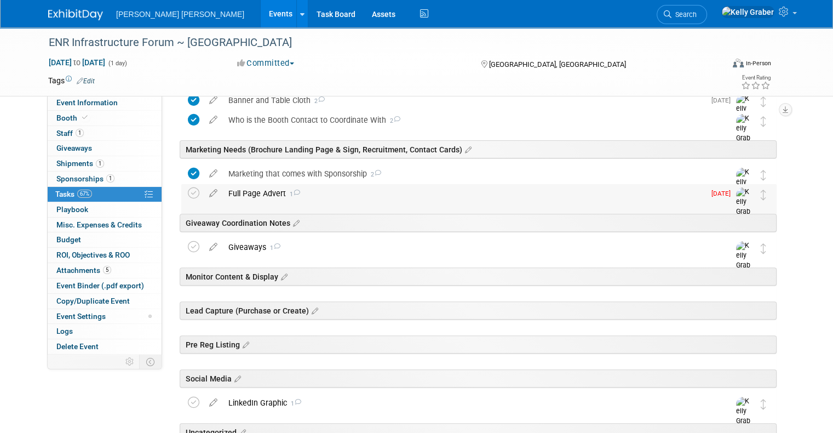
click at [286, 191] on span "1" at bounding box center [293, 194] width 14 height 7
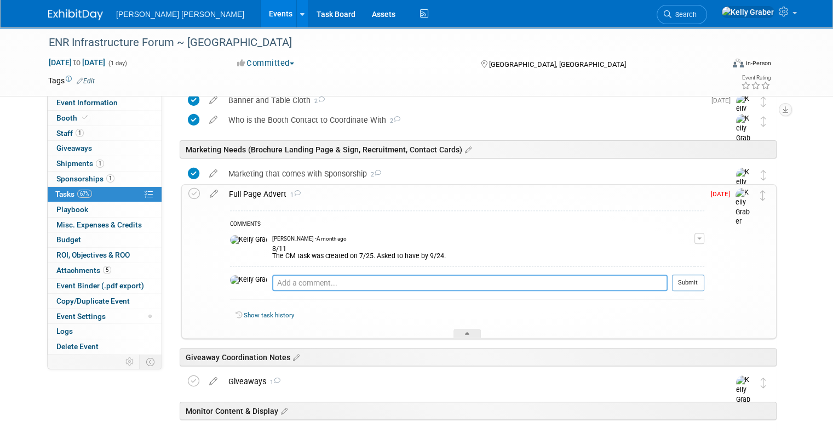
click at [292, 278] on textarea at bounding box center [469, 282] width 395 height 16
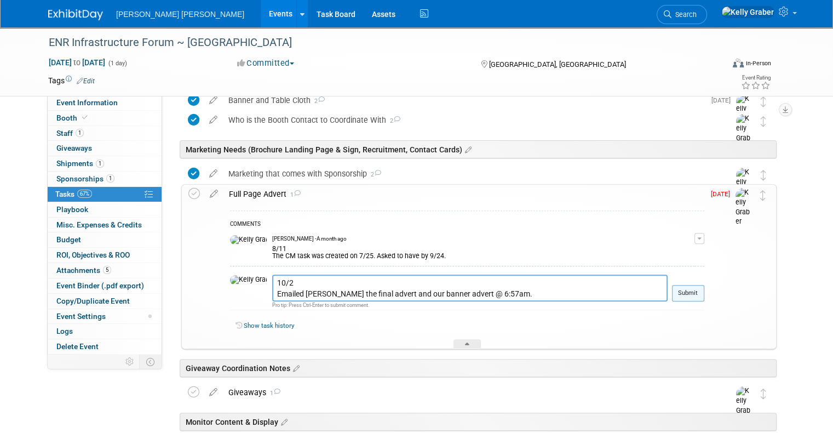
type textarea "10/2 Emailed Matt the final advert and our banner advert @ 6:57am."
click at [697, 295] on button "Submit" at bounding box center [688, 293] width 32 height 16
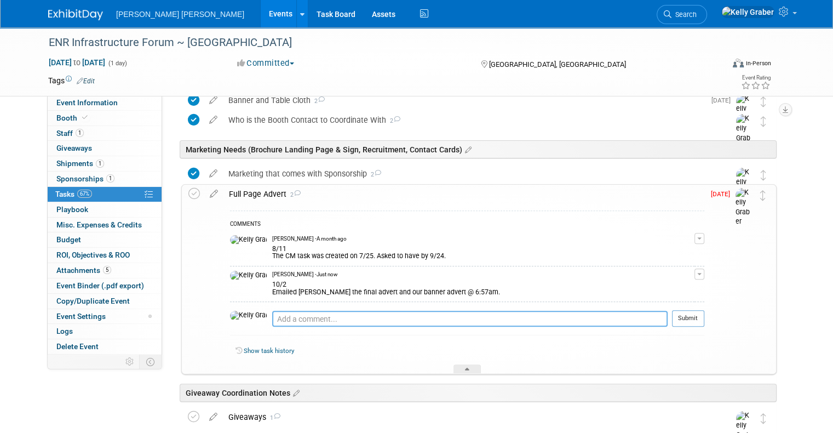
click at [302, 321] on textarea at bounding box center [469, 319] width 395 height 16
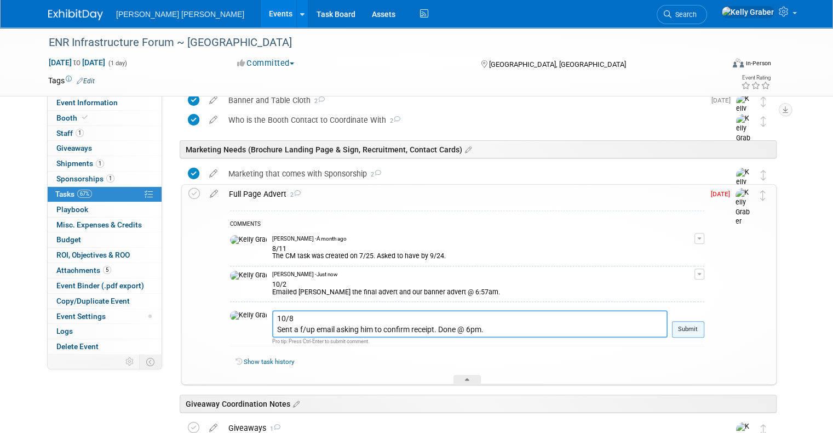
type textarea "10/8 Sent a f/up email asking him to confirm receipt. Done @ 6pm."
click at [698, 328] on button "Submit" at bounding box center [688, 329] width 32 height 16
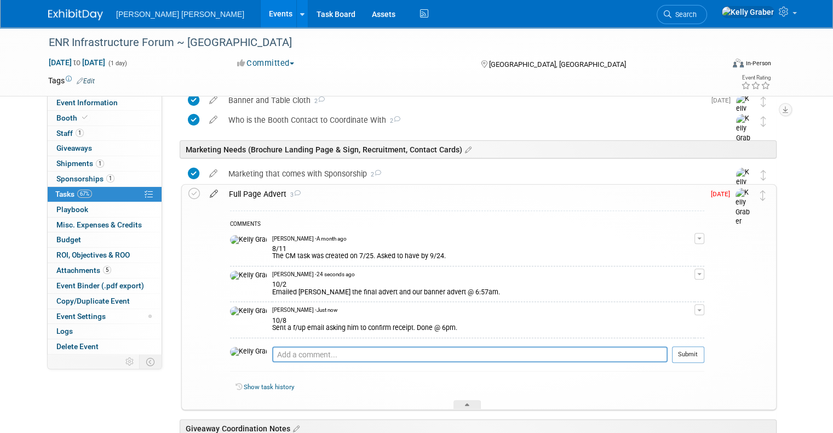
click at [209, 187] on icon at bounding box center [213, 192] width 19 height 14
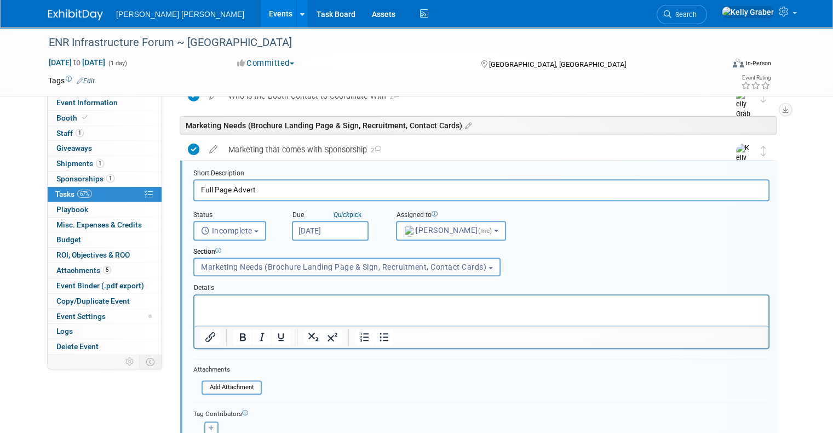
scroll to position [462, 0]
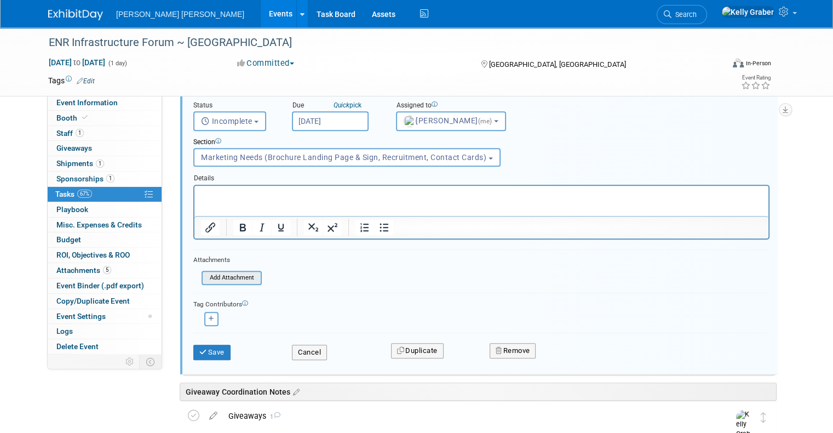
click at [221, 277] on input "file" at bounding box center [205, 278] width 112 height 12
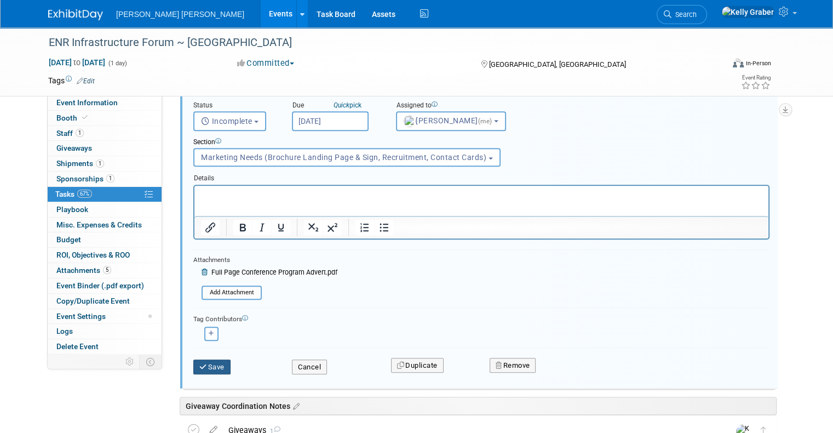
click at [204, 364] on button "Save" at bounding box center [211, 366] width 37 height 15
